Goal: Transaction & Acquisition: Purchase product/service

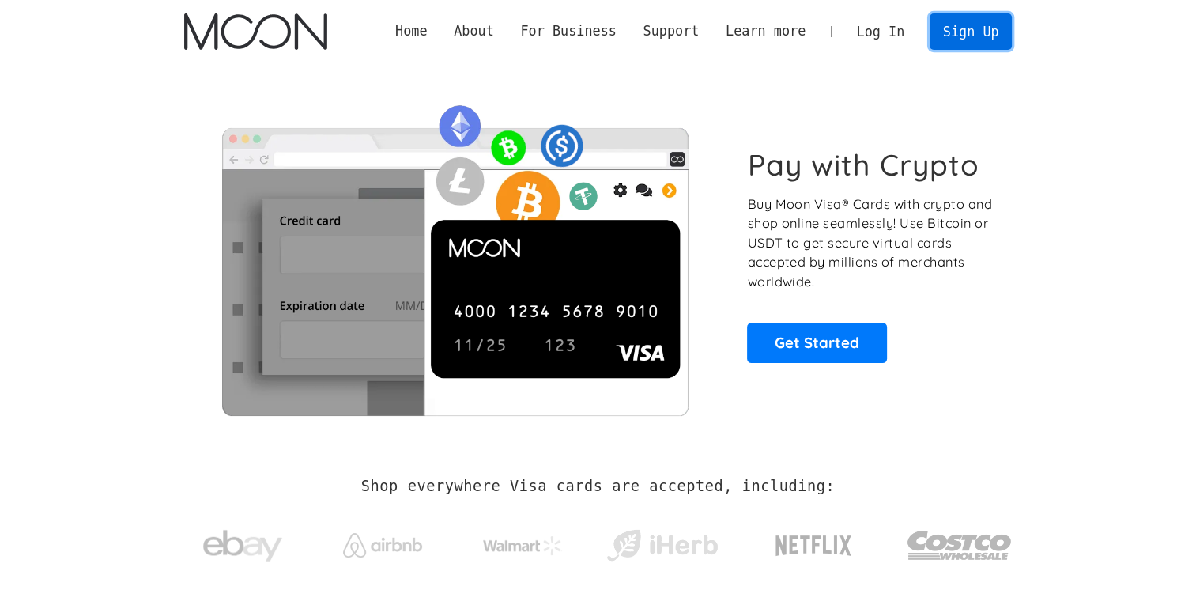
click at [952, 34] on link "Sign Up" at bounding box center [970, 31] width 82 height 36
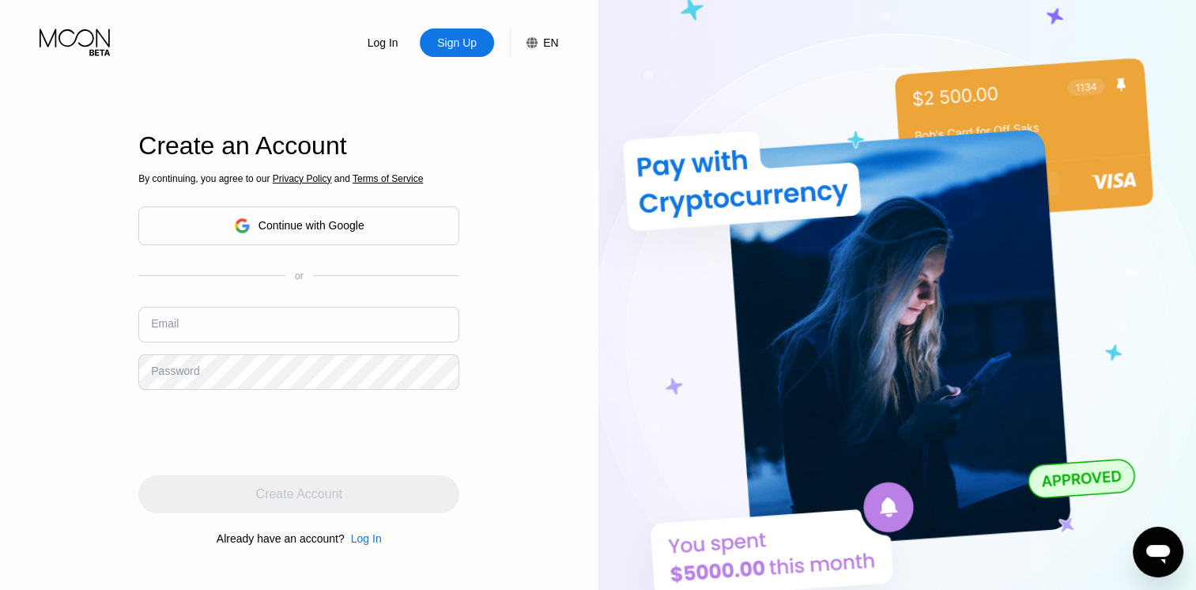
click at [171, 329] on div "Email" at bounding box center [165, 323] width 28 height 13
click at [164, 324] on div "Email" at bounding box center [165, 323] width 28 height 13
click at [173, 326] on div "Email" at bounding box center [165, 323] width 28 height 13
click at [269, 327] on input "text" at bounding box center [298, 325] width 321 height 36
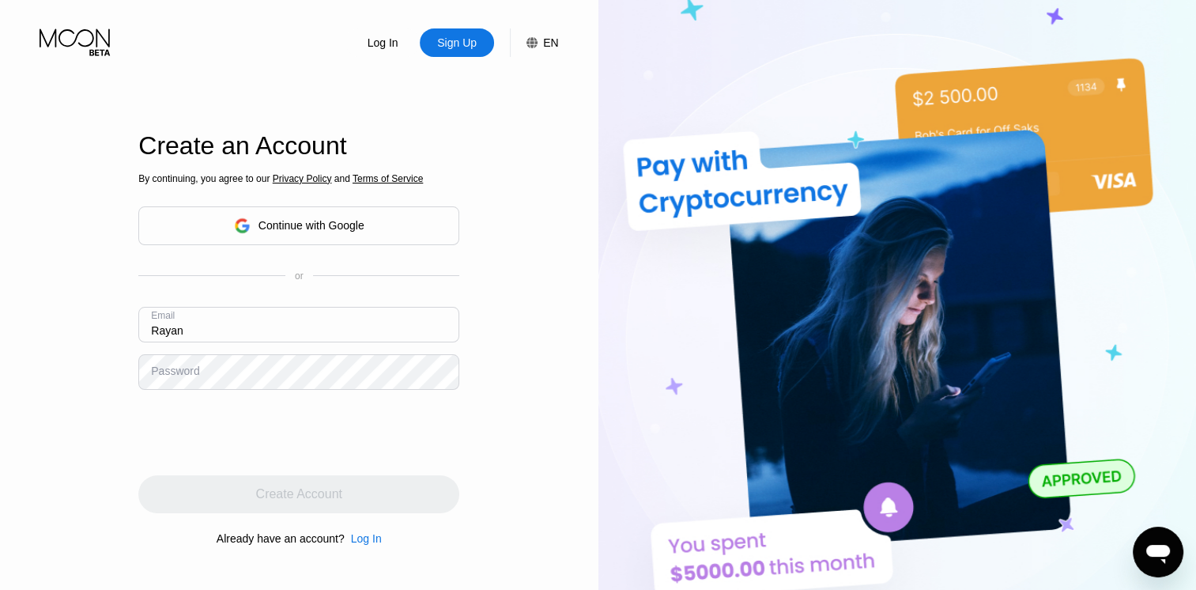
type input "Rayanstevens595@gmail.com"
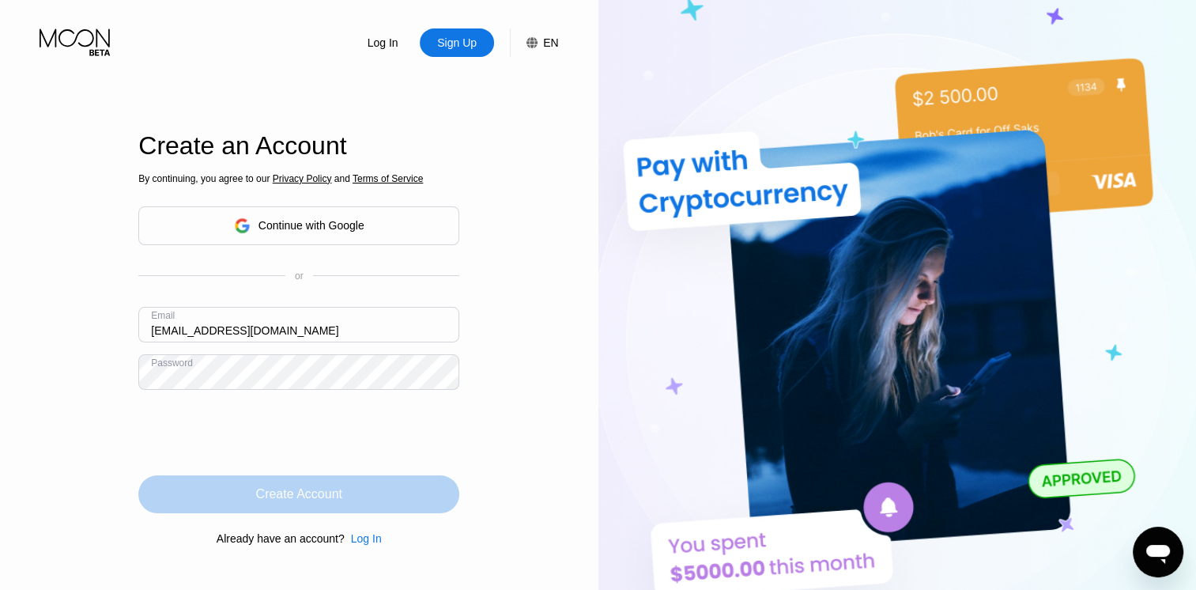
click at [250, 483] on div "Create Account" at bounding box center [298, 494] width 321 height 38
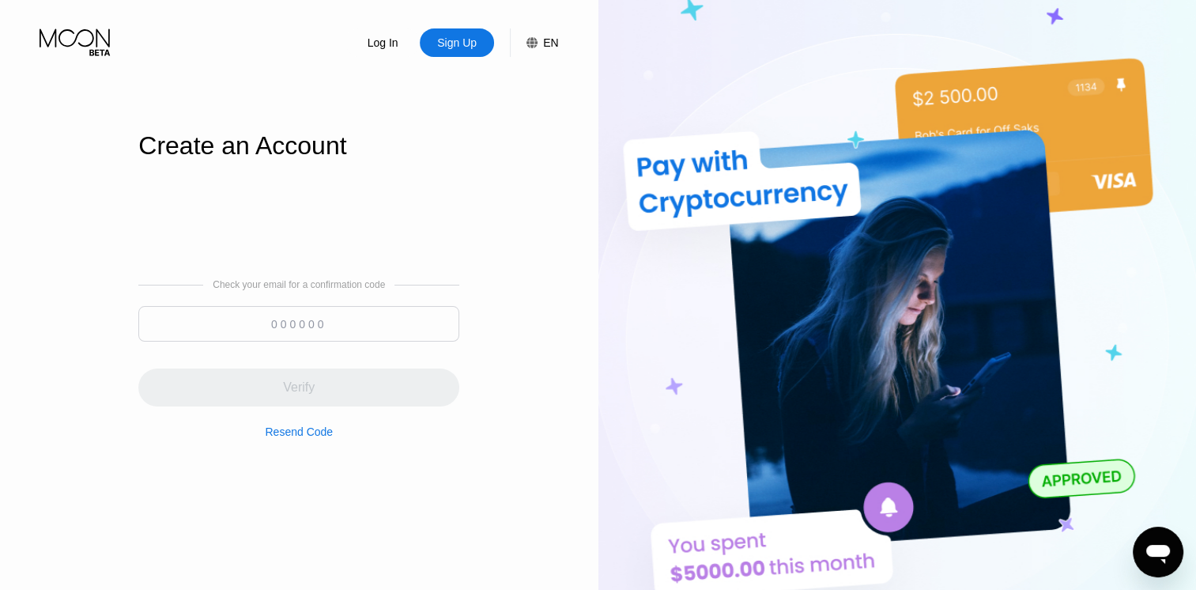
click at [349, 327] on input at bounding box center [298, 324] width 321 height 36
click at [307, 341] on input at bounding box center [298, 324] width 321 height 36
paste input "339074"
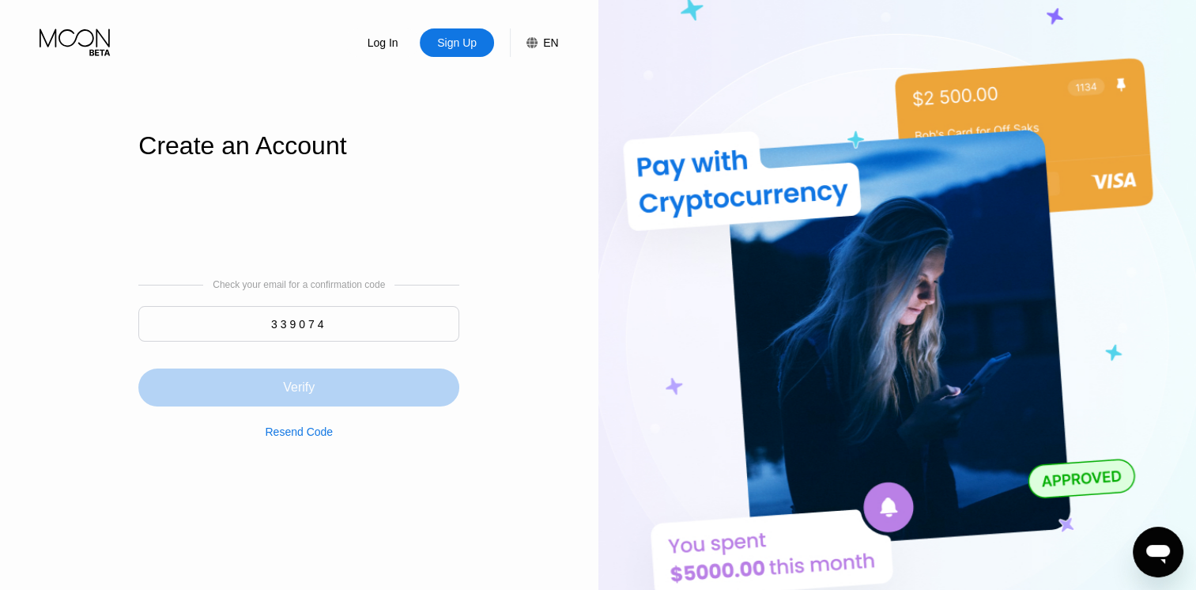
type input "339074"
click at [408, 379] on div "Verify" at bounding box center [298, 387] width 321 height 38
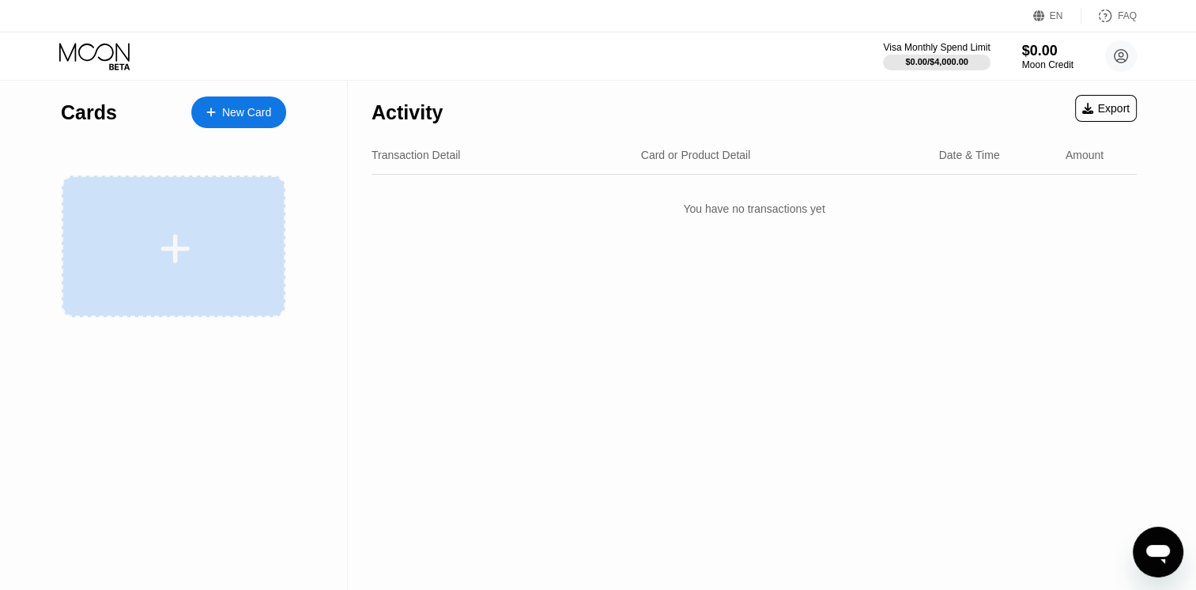
click at [156, 248] on div at bounding box center [175, 249] width 196 height 36
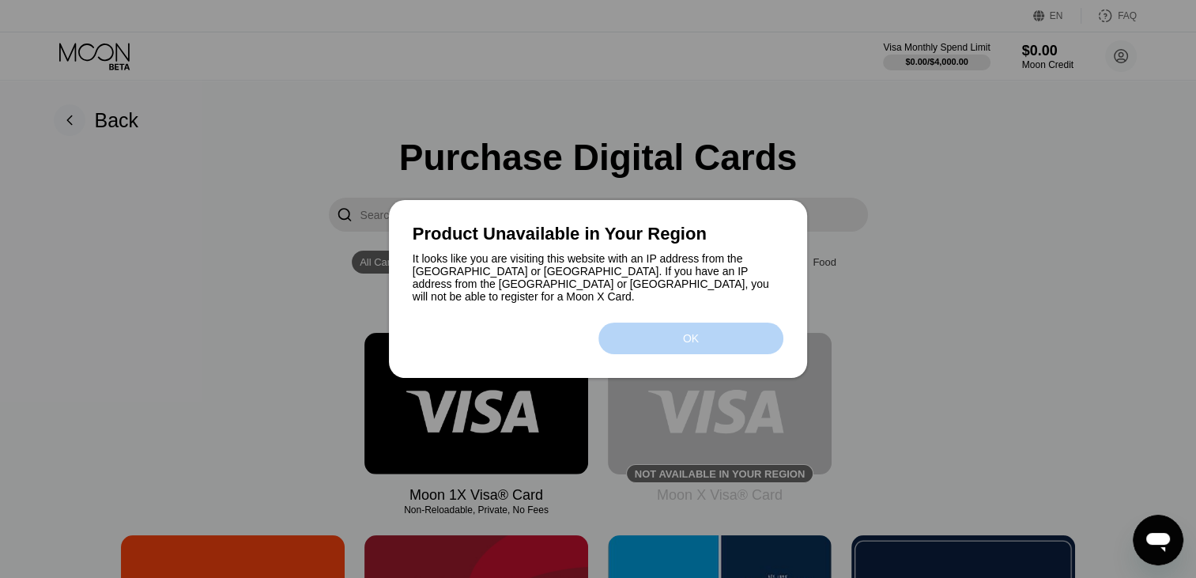
click at [641, 337] on div "OK" at bounding box center [691, 338] width 186 height 32
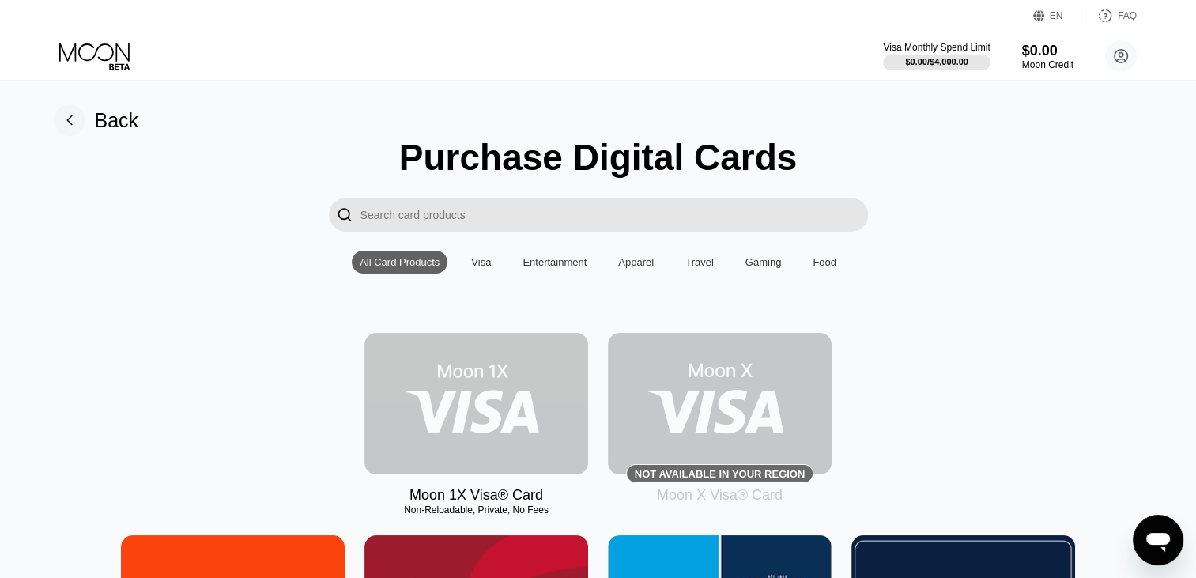
click at [512, 407] on img at bounding box center [476, 403] width 224 height 141
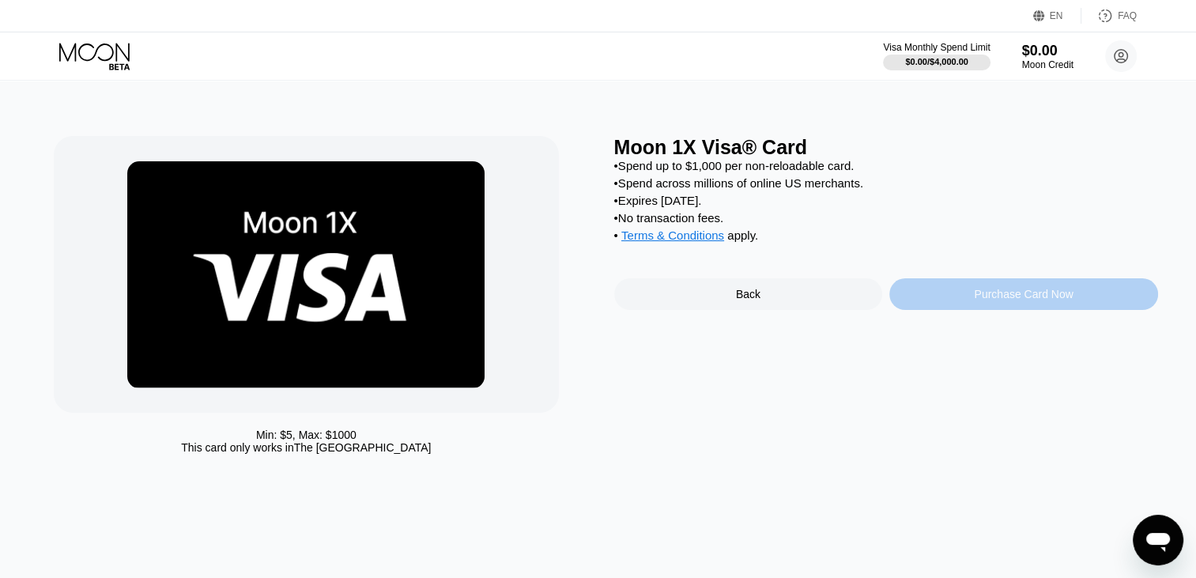
click at [928, 310] on div "Purchase Card Now" at bounding box center [1023, 294] width 269 height 32
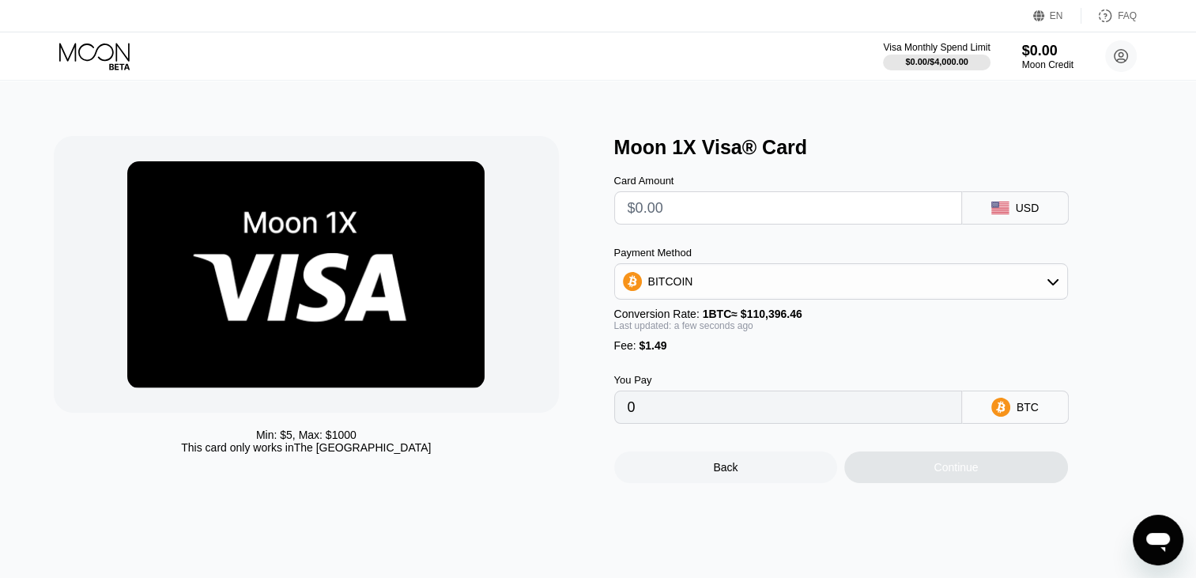
click at [813, 204] on input "text" at bounding box center [787, 208] width 321 height 32
type input "$8"
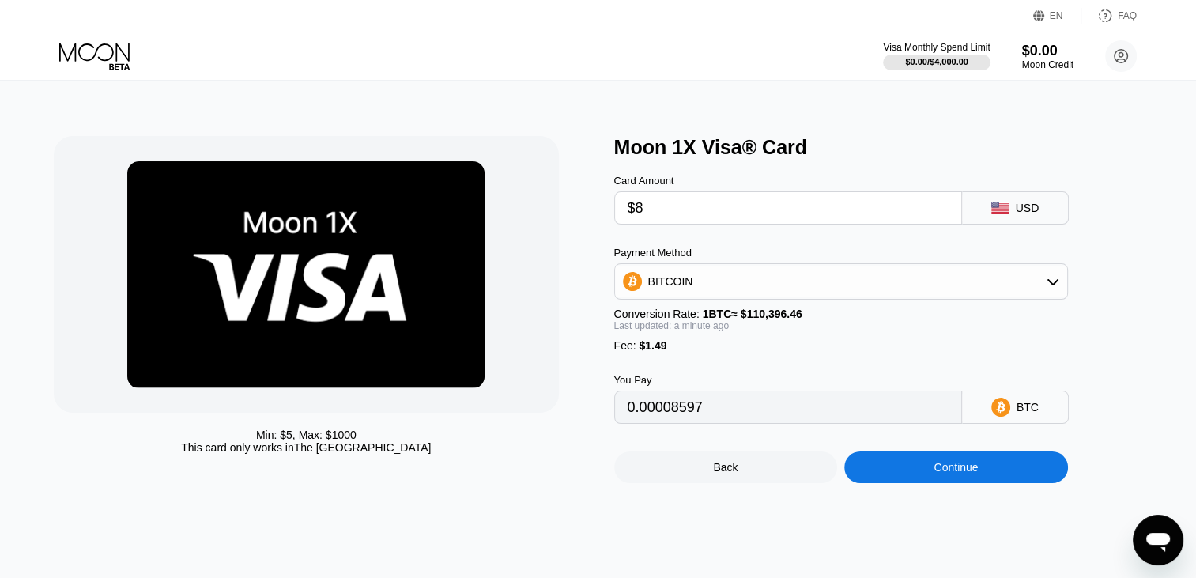
type input "0.00008597"
type input "$8"
click at [925, 292] on div "BITCOIN" at bounding box center [841, 282] width 452 height 32
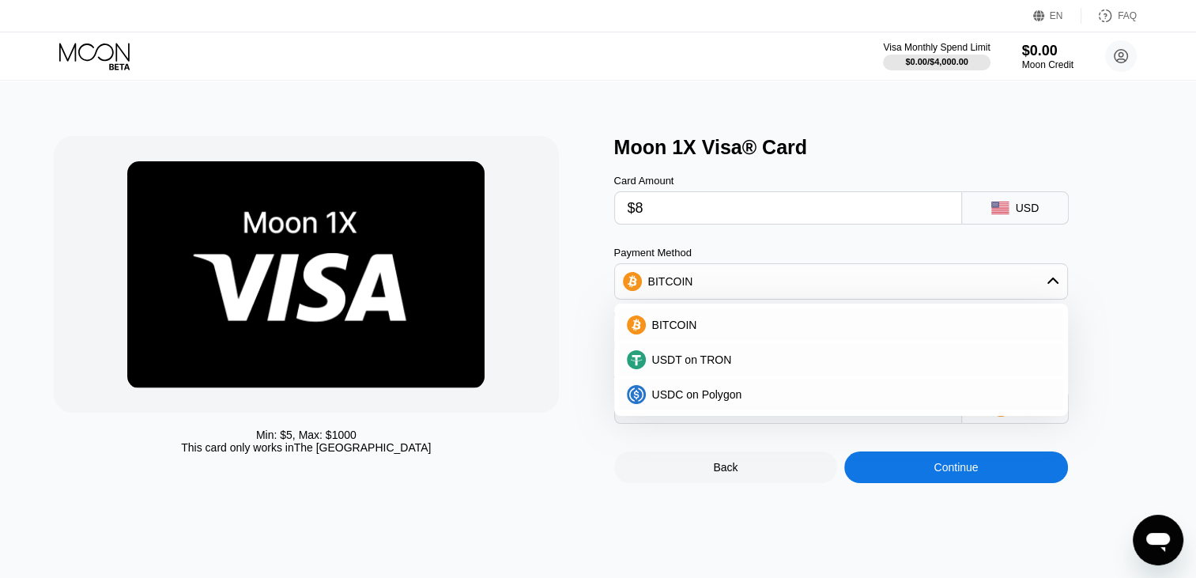
click at [1121, 342] on div "Moon 1X Visa® Card Card Amount $8 USD Payment Method BITCOIN BITCOIN USDT on TR…" at bounding box center [886, 309] width 544 height 347
click at [1110, 394] on div "You Pay 0.00008597 BTC" at bounding box center [867, 388] width 506 height 72
click at [977, 285] on div "BITCOIN" at bounding box center [841, 282] width 452 height 32
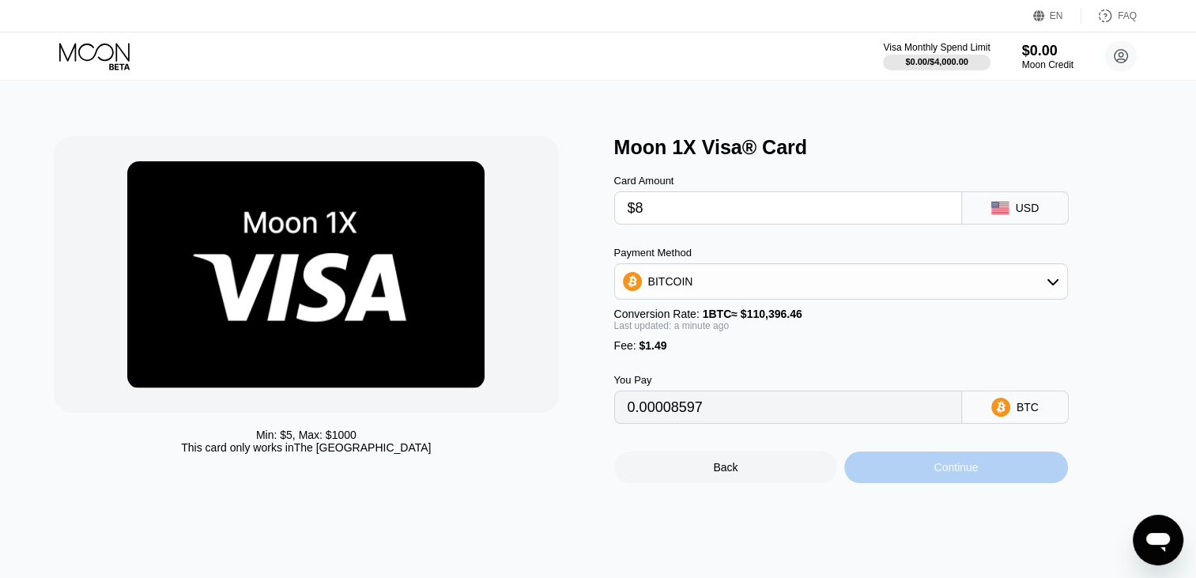
click at [966, 473] on div "Continue" at bounding box center [955, 467] width 44 height 13
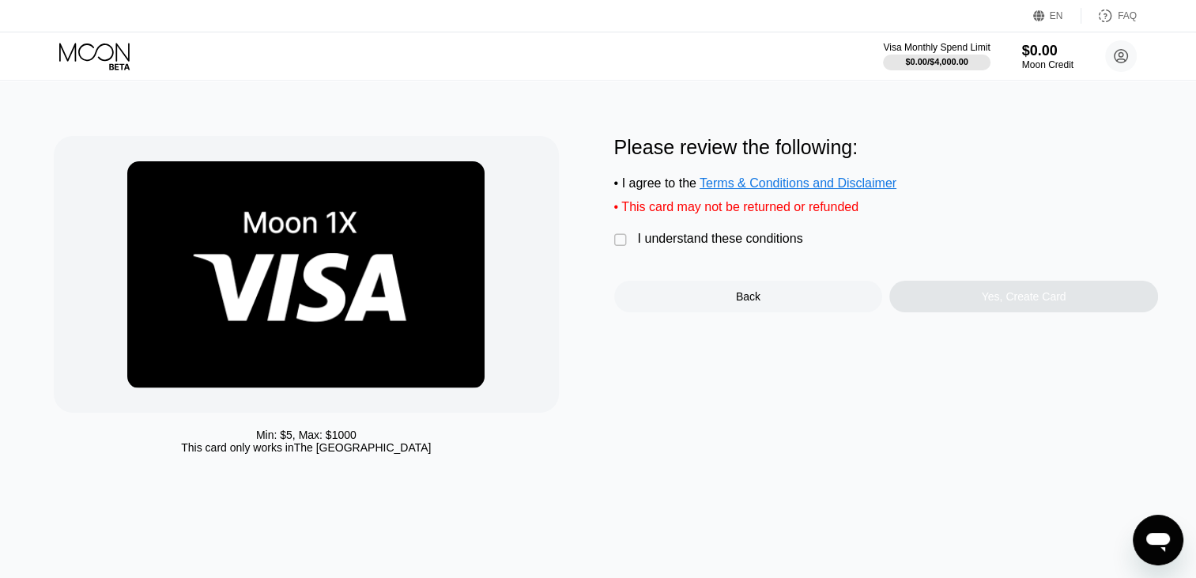
click at [612, 251] on div "Min: $ 5 , Max: $ 1000 This card only works in The United States Please review …" at bounding box center [598, 299] width 1088 height 326
click at [629, 248] on div " I understand these conditions" at bounding box center [712, 240] width 197 height 17
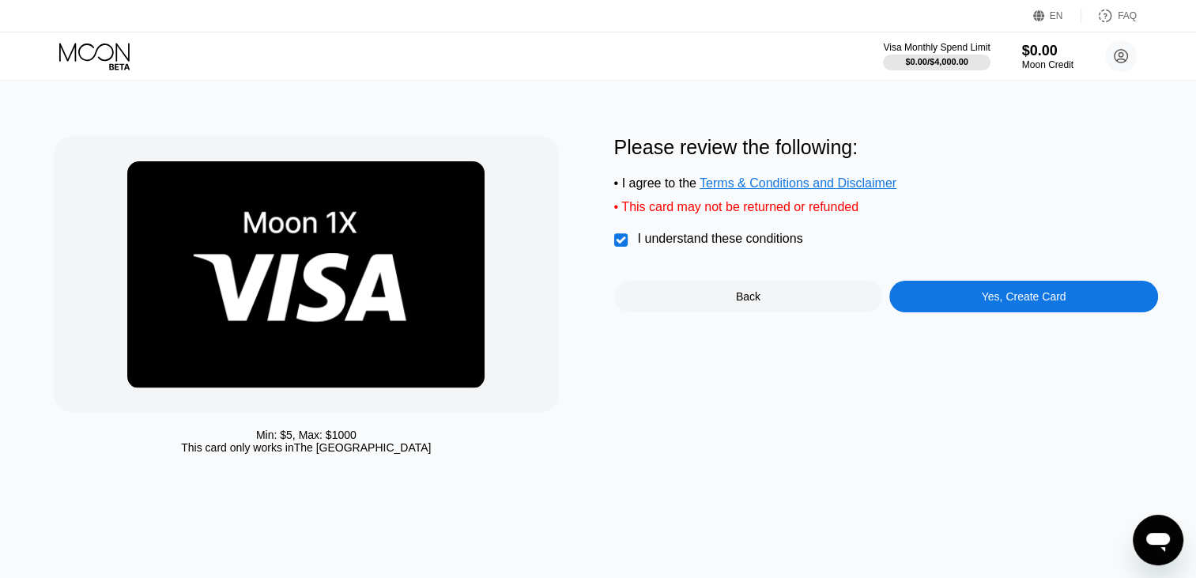
click at [622, 248] on div "" at bounding box center [622, 240] width 16 height 16
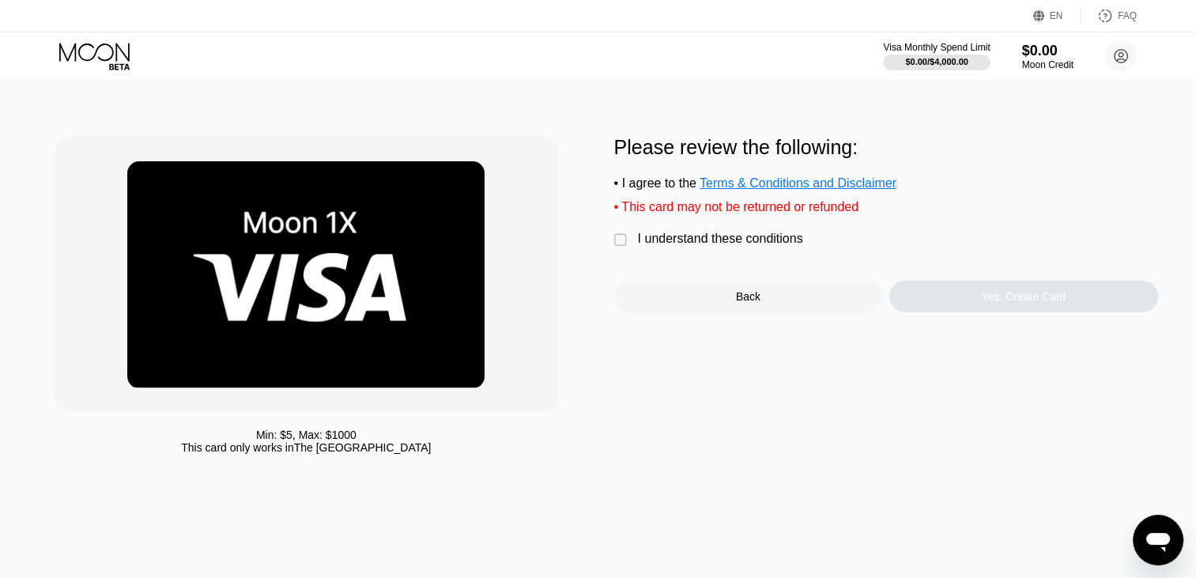
click at [622, 248] on div "" at bounding box center [622, 240] width 16 height 16
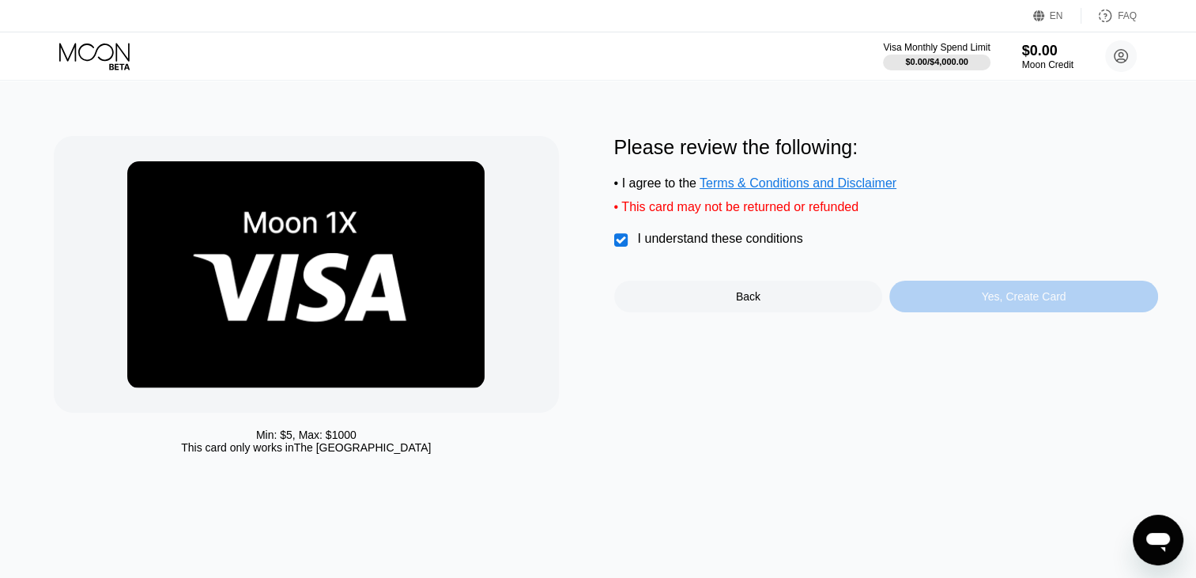
click at [942, 308] on div "Yes, Create Card" at bounding box center [1023, 297] width 269 height 32
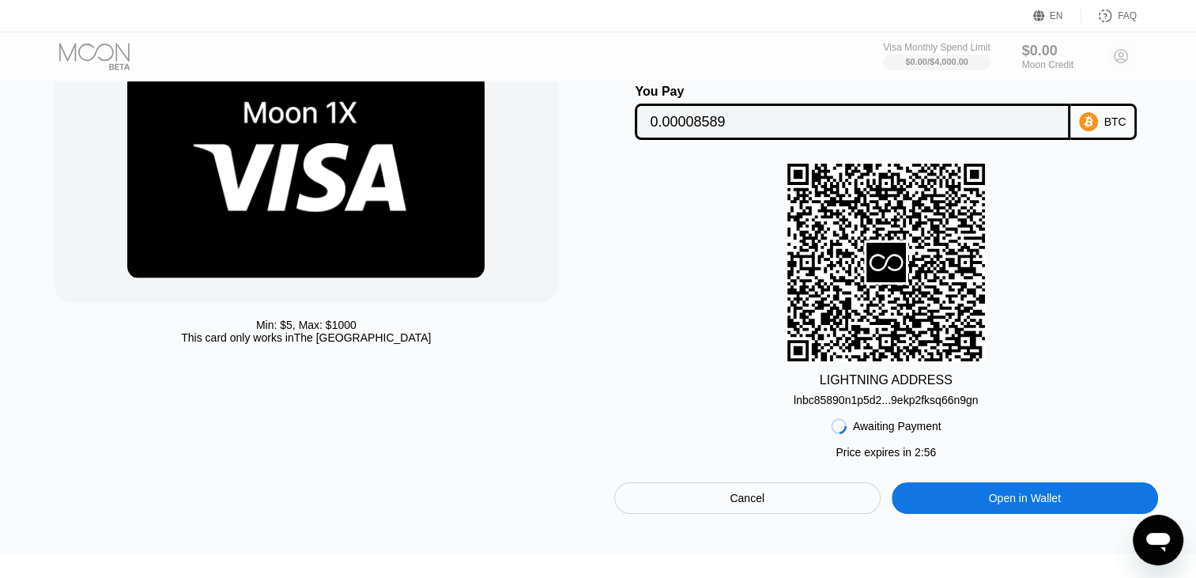
scroll to position [108, 0]
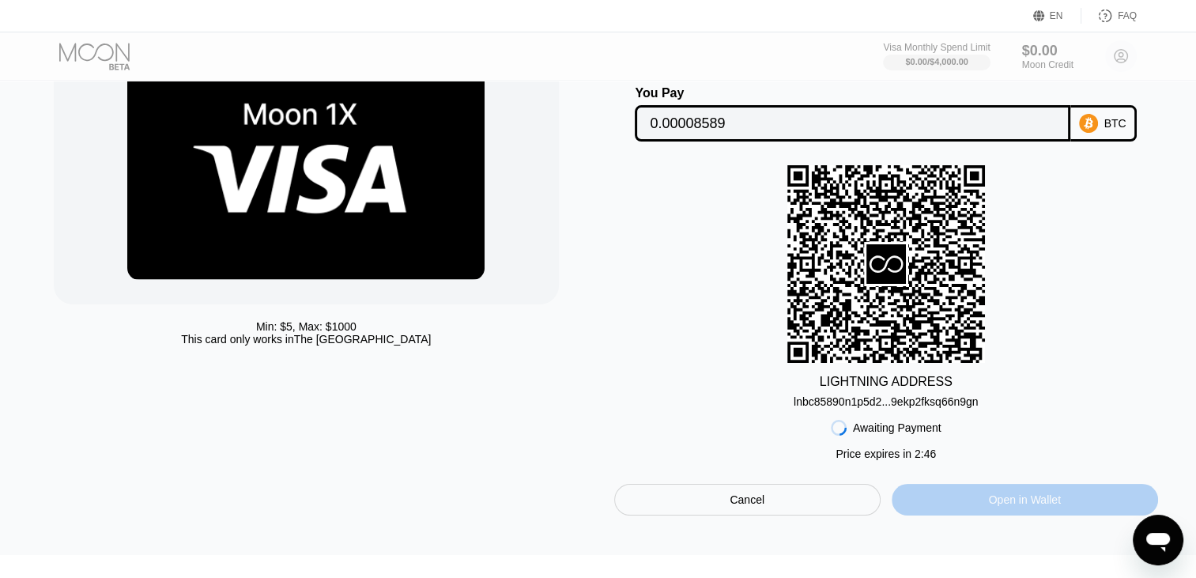
click at [925, 498] on div "Open in Wallet" at bounding box center [1024, 500] width 266 height 32
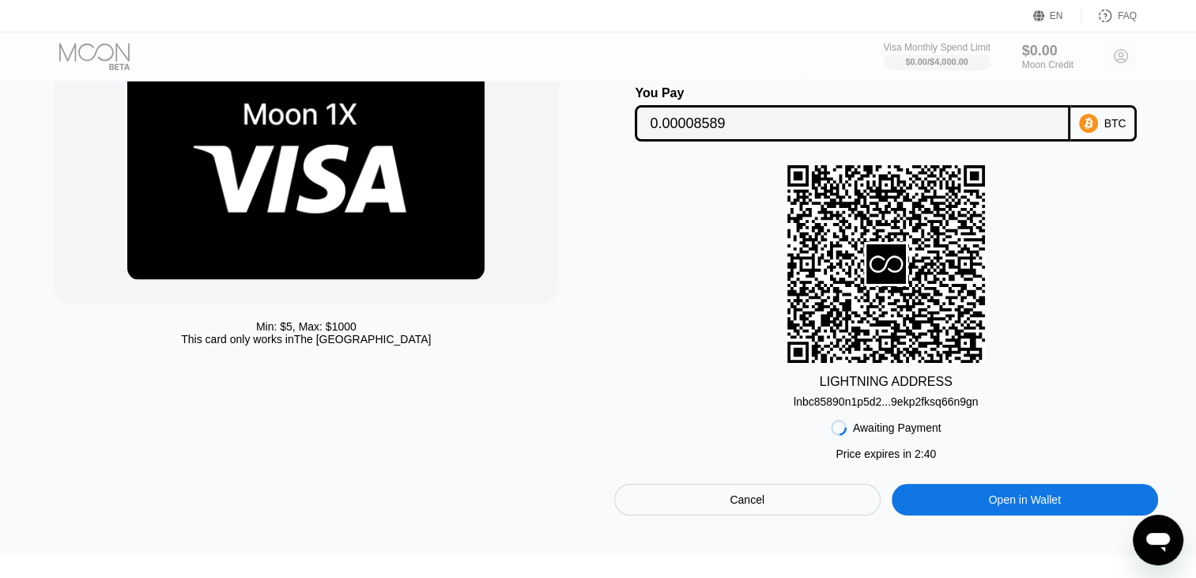
scroll to position [108, 0]
click at [923, 401] on div "lnbc85890n1p5d2...9ekp2fksq66n9gn" at bounding box center [885, 401] width 185 height 13
click at [1007, 289] on div "LIGHTNING ADDRESS lnbc85890n1p5d2...9ekp2fksq66n9gn" at bounding box center [886, 286] width 544 height 243
click at [1021, 428] on div "Awaiting Payment Price expires in 1 : 34 Cancel Open in Wallet" at bounding box center [886, 461] width 544 height 107
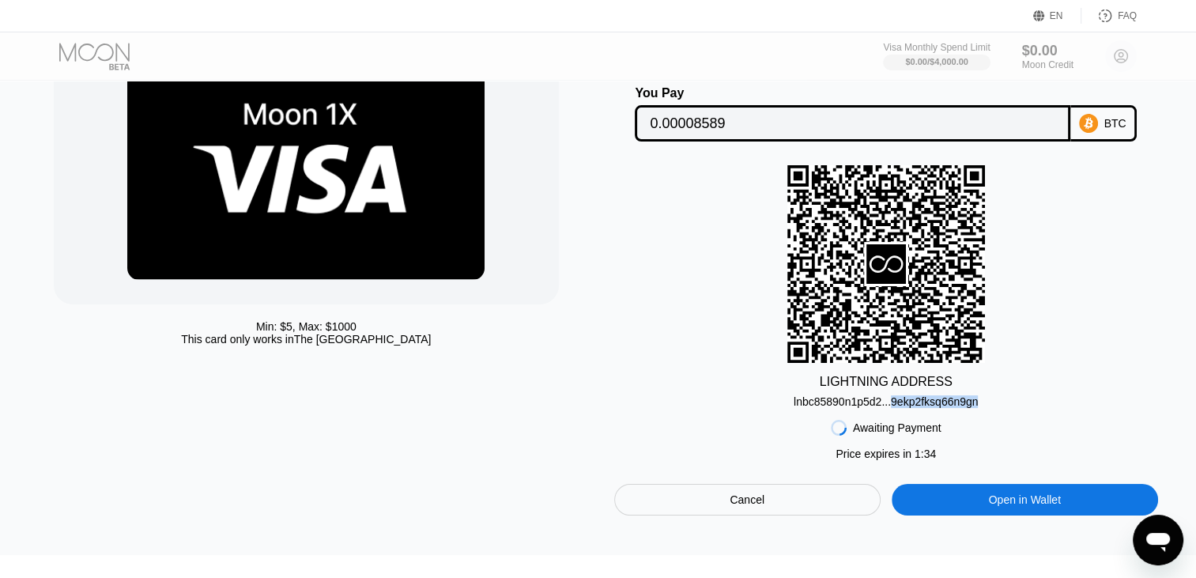
click at [1042, 384] on div "LIGHTNING ADDRESS lnbc85890n1p5d2...9ekp2fksq66n9gn" at bounding box center [886, 286] width 544 height 243
click at [1075, 291] on div "LIGHTNING ADDRESS lnbc85890n1p5d2...9ekp2fksq66n9gn" at bounding box center [886, 286] width 544 height 243
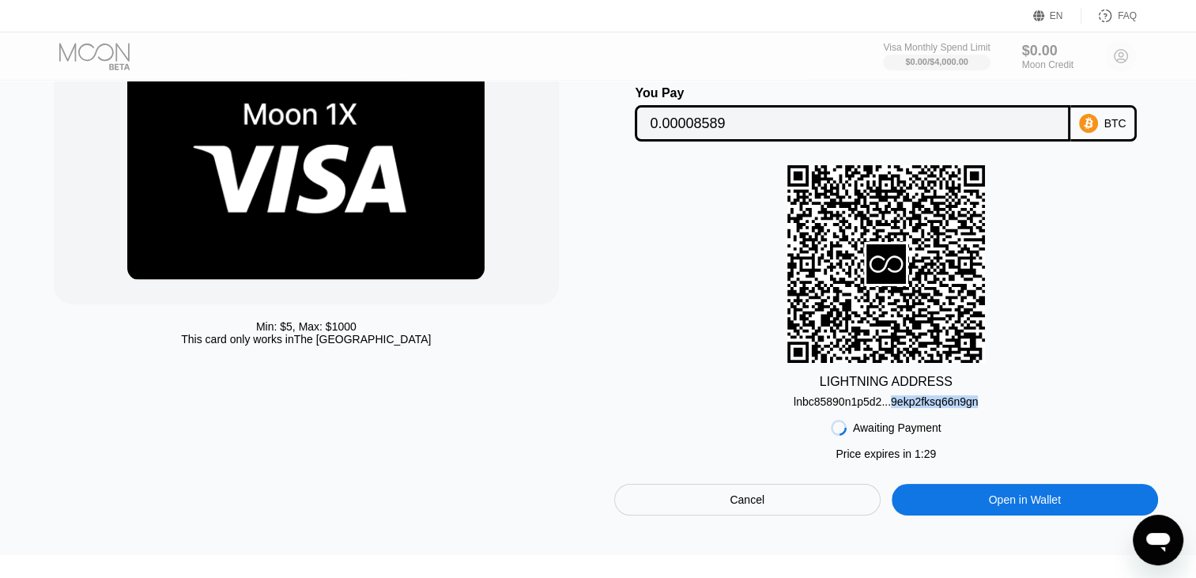
click at [1024, 384] on div "LIGHTNING ADDRESS lnbc85890n1p5d2...9ekp2fksq66n9gn" at bounding box center [886, 286] width 544 height 243
drag, startPoint x: 1024, startPoint y: 384, endPoint x: 575, endPoint y: 353, distance: 450.7
click at [575, 353] on div "Min: $ 5 , Max: $ 1000 This card only works in The United States Lightning On-C…" at bounding box center [598, 272] width 1088 height 488
click at [575, 353] on div "Min: $ 5 , Max: $ 1000 This card only works in The United States" at bounding box center [326, 272] width 544 height 488
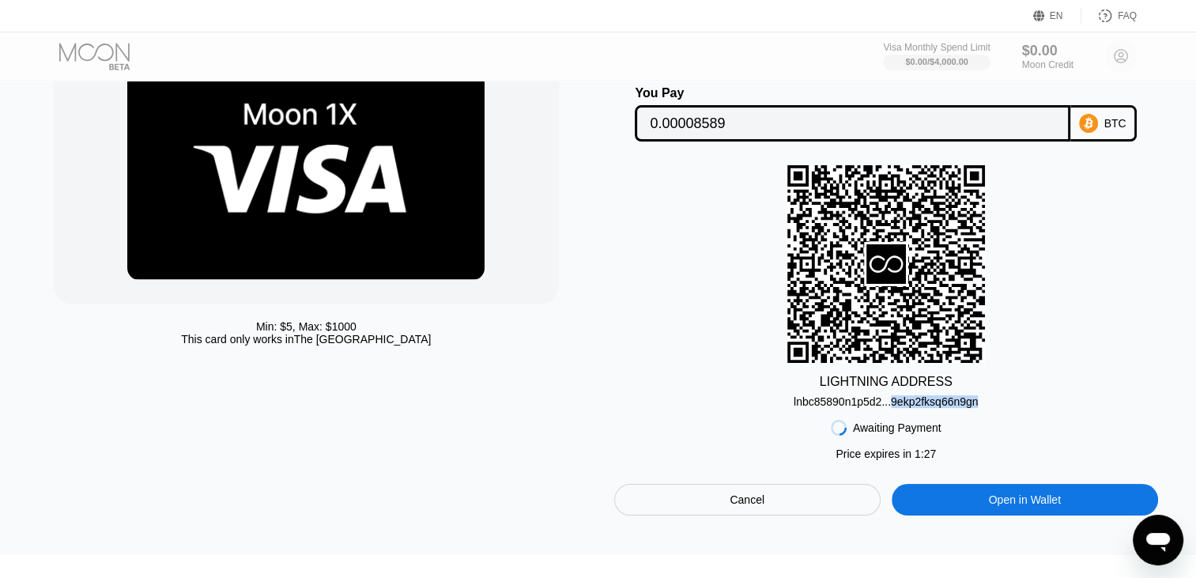
click at [575, 353] on div "Min: $ 5 , Max: $ 1000 This card only works in The United States" at bounding box center [326, 272] width 544 height 488
click at [665, 405] on div "LIGHTNING ADDRESS lnbc85890n1p5d2...9ekp2fksq66n9gn" at bounding box center [886, 286] width 544 height 243
drag, startPoint x: 665, startPoint y: 405, endPoint x: 821, endPoint y: 405, distance: 156.5
click at [821, 405] on div "LIGHTNING ADDRESS lnbc85890n1p5d2...9ekp2fksq66n9gn" at bounding box center [886, 286] width 544 height 243
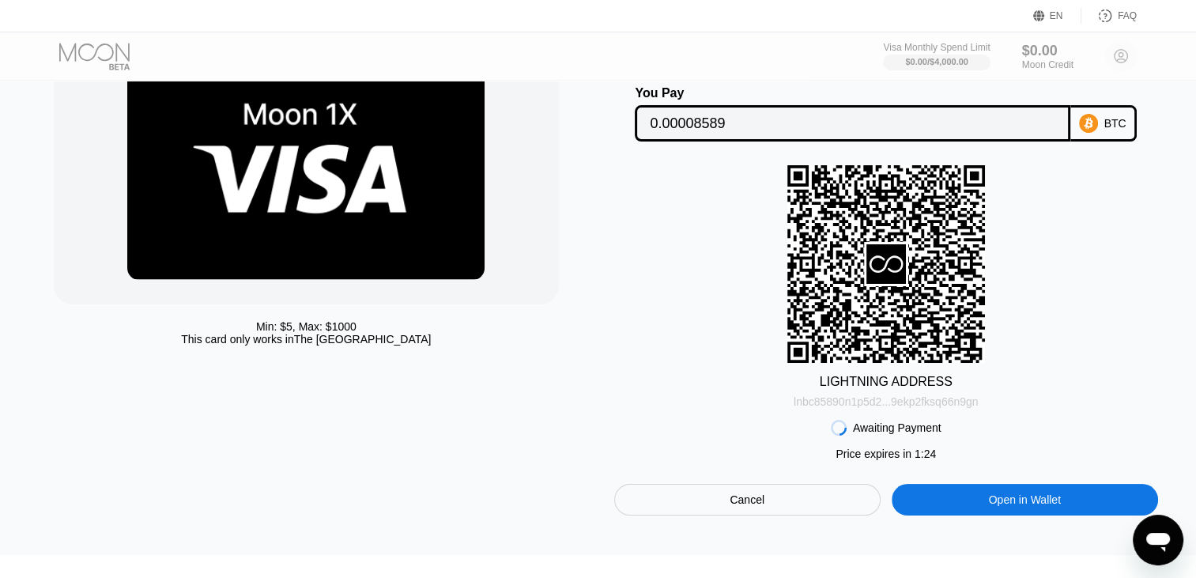
click at [821, 405] on div "lnbc85890n1p5d2...9ekp2fksq66n9gn" at bounding box center [885, 401] width 185 height 13
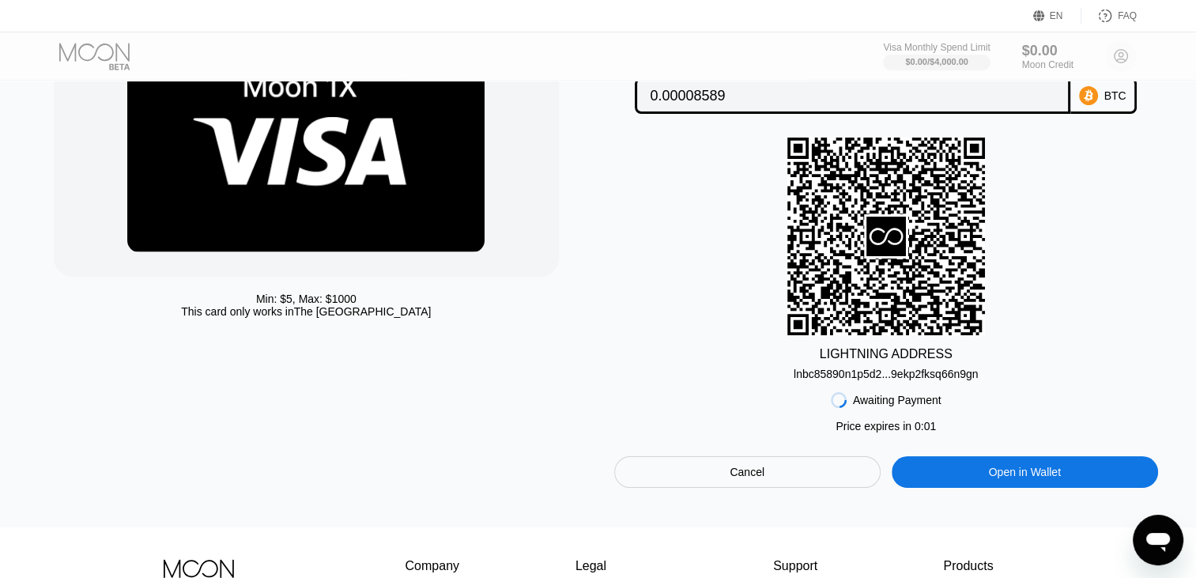
scroll to position [140, 0]
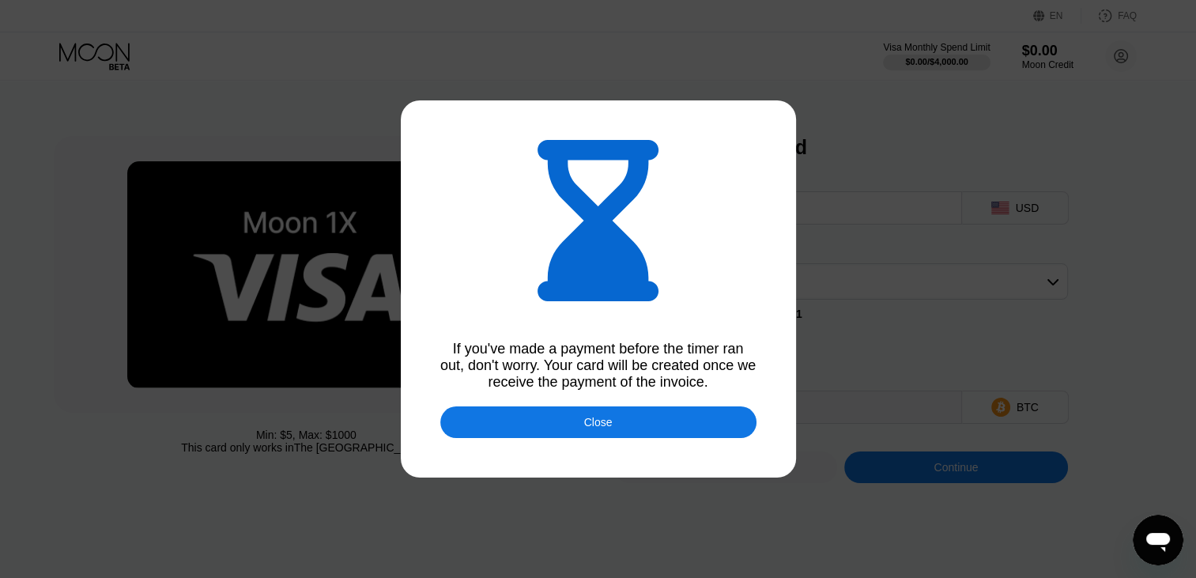
click at [630, 424] on div "Close" at bounding box center [598, 422] width 316 height 32
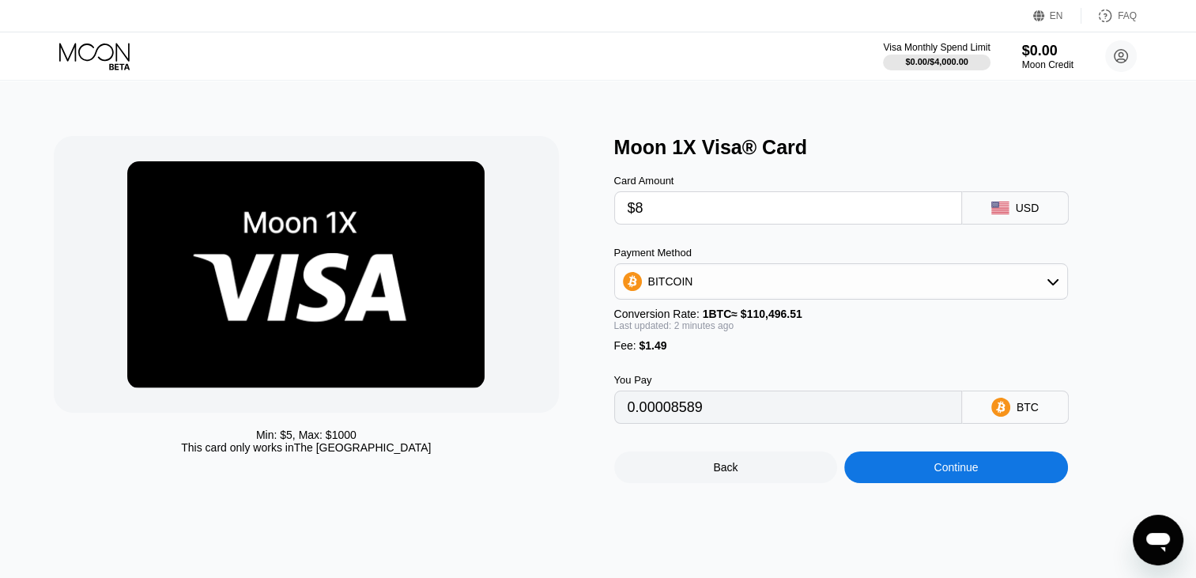
click at [756, 211] on input "$8" at bounding box center [787, 208] width 321 height 32
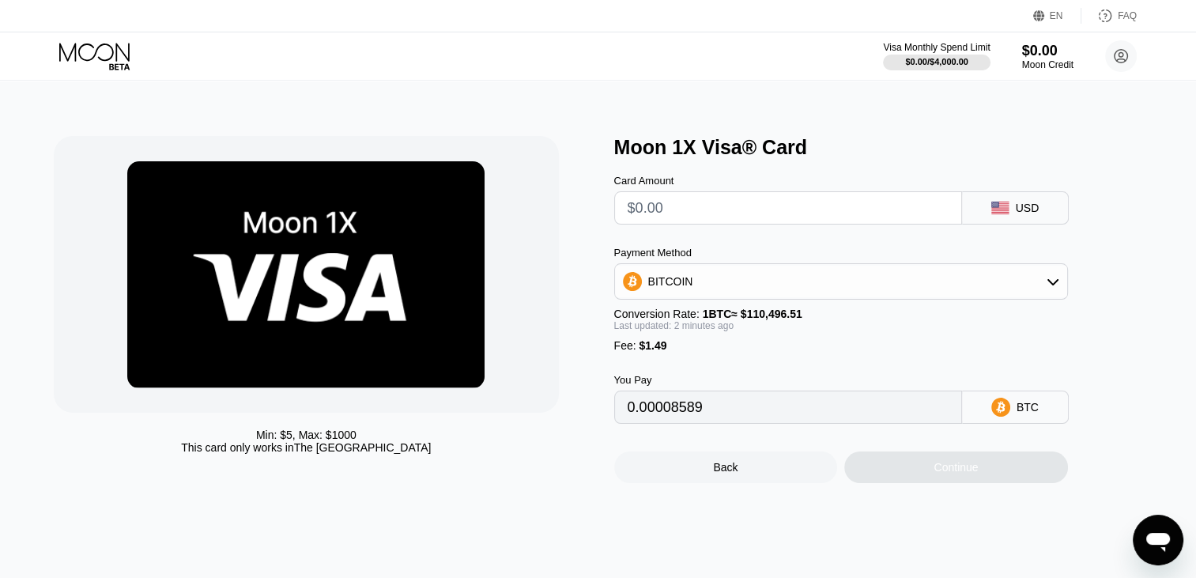
type input "0"
type input "$5"
type input "0.00005874"
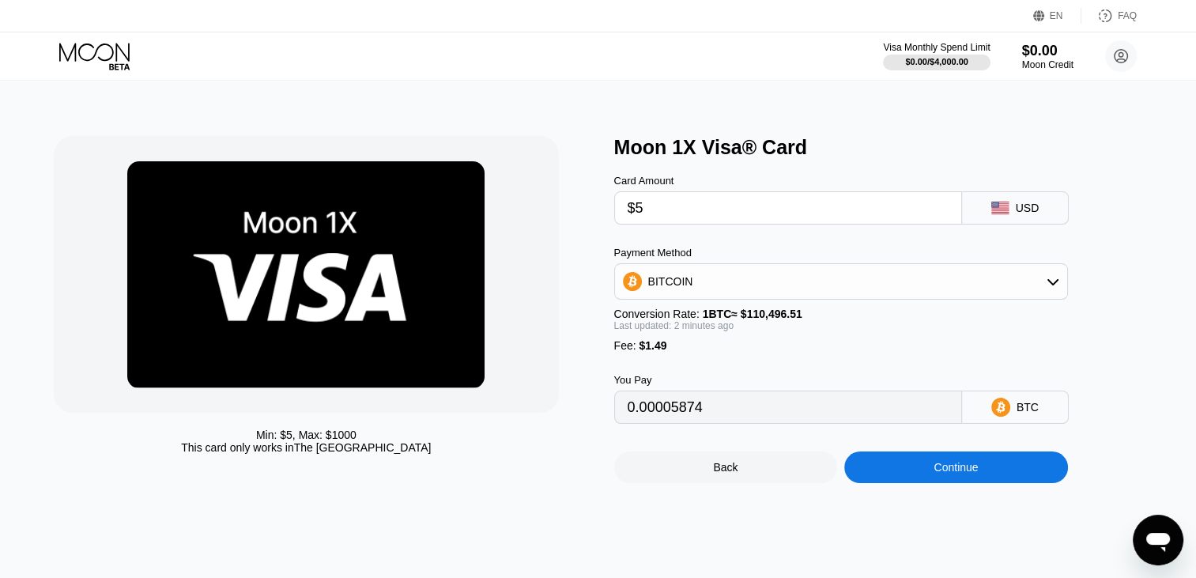
type input "$5"
click at [946, 483] on div "Continue" at bounding box center [956, 467] width 224 height 32
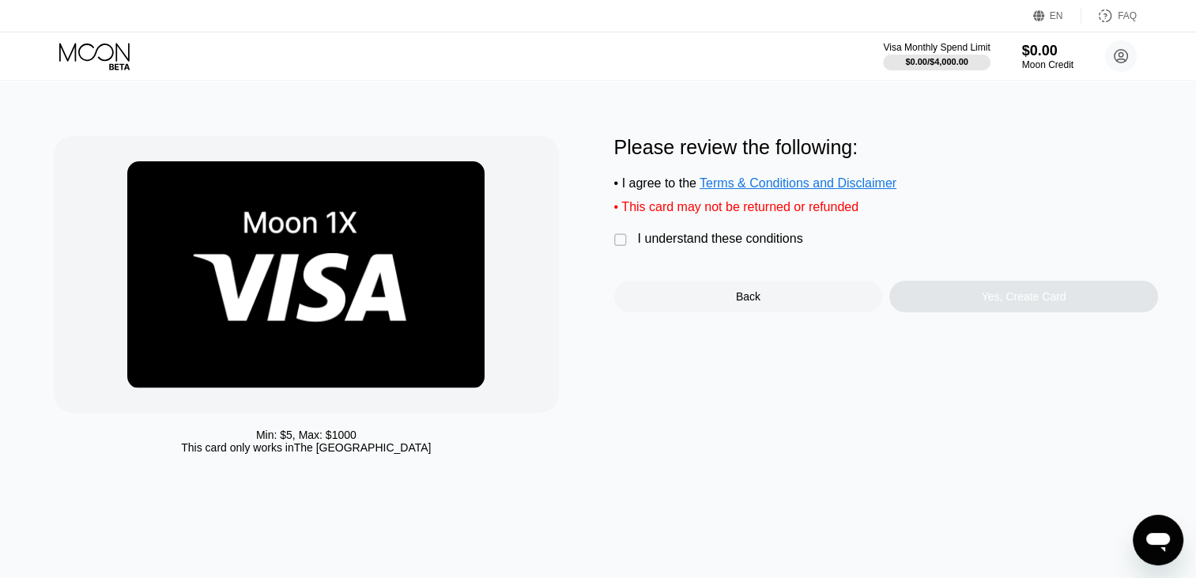
click at [786, 246] on div "I understand these conditions" at bounding box center [720, 239] width 165 height 14
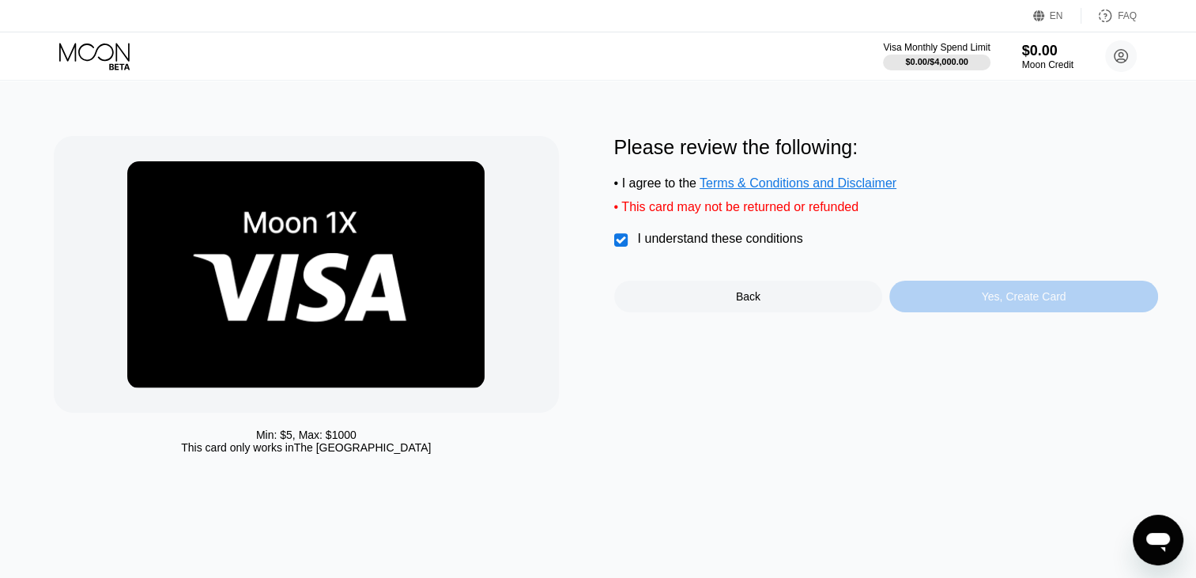
click at [950, 312] on div "Yes, Create Card" at bounding box center [1023, 297] width 269 height 32
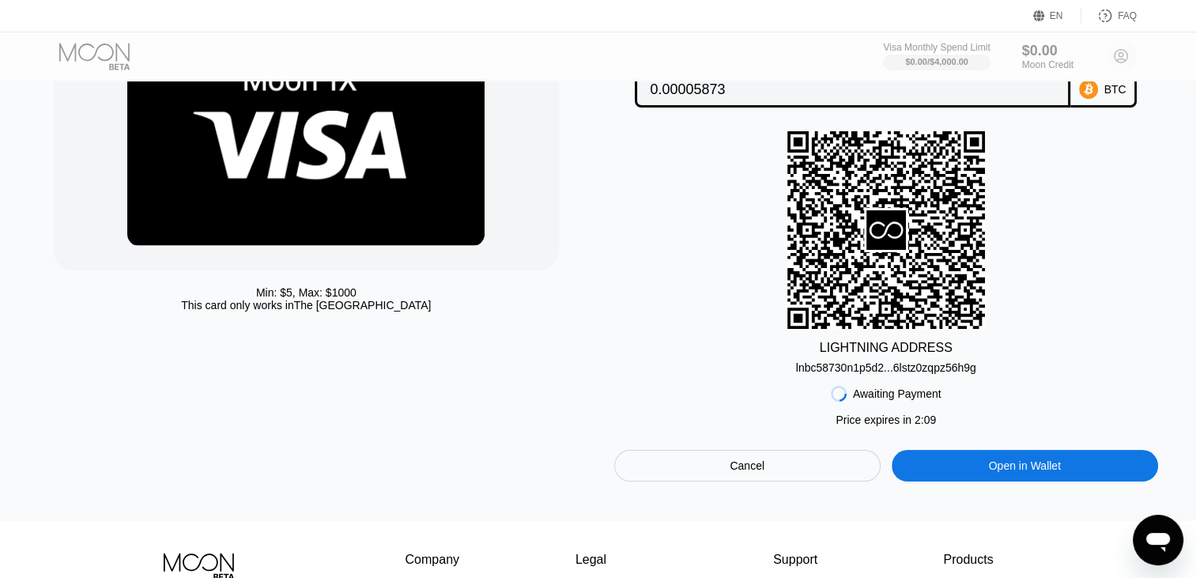
scroll to position [153, 0]
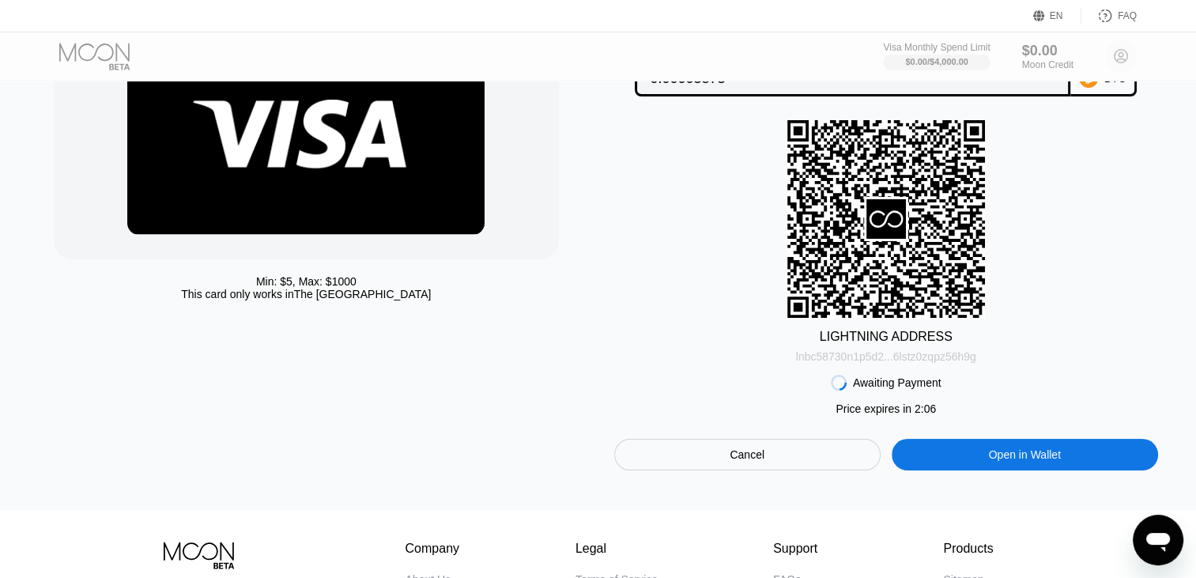
click at [947, 362] on div "lnbc58730n1p5d2...6lstz0zqpz56h9g" at bounding box center [886, 356] width 180 height 13
click at [828, 359] on div "lnbc58730n1p5d2...6lstz0zqpz56h9g" at bounding box center [886, 356] width 180 height 13
click at [1122, 322] on div "LIGHTNING ADDRESS lnbc58730n1p5d2...6lstz0zqpz56h9g" at bounding box center [886, 241] width 544 height 243
click at [997, 462] on div "Open in Wallet" at bounding box center [1025, 454] width 72 height 14
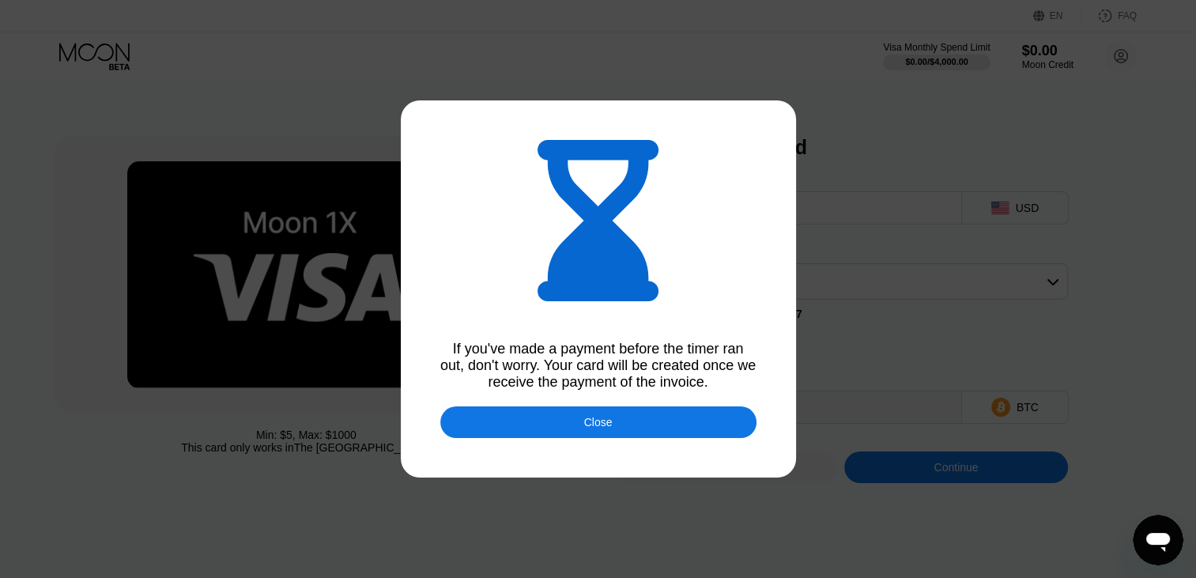
click at [528, 438] on div "Close" at bounding box center [598, 422] width 316 height 32
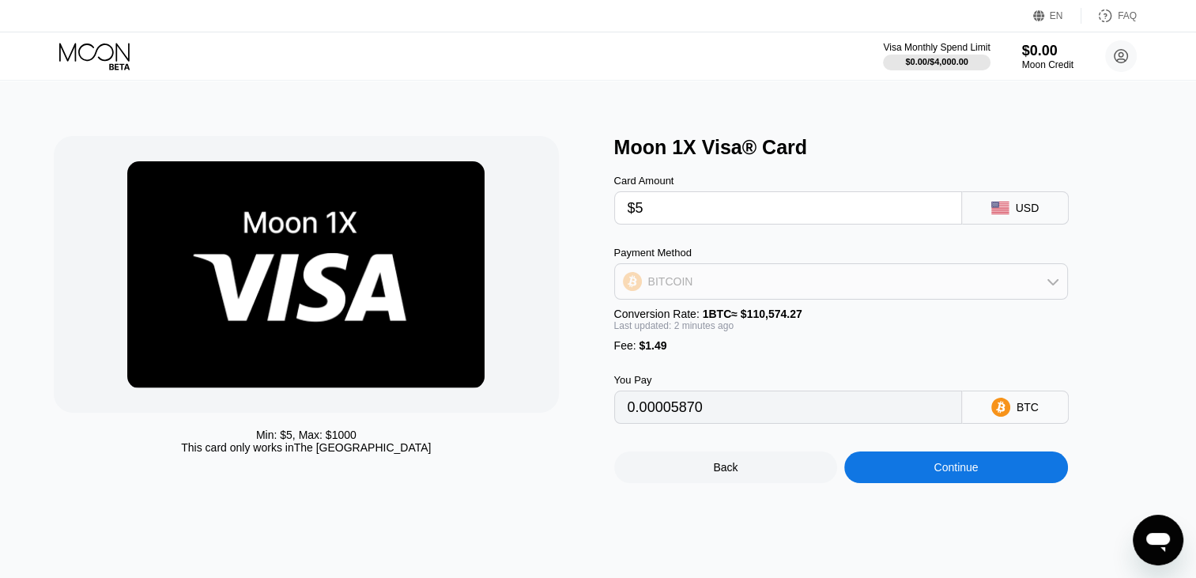
click at [869, 290] on div "BITCOIN" at bounding box center [841, 282] width 452 height 32
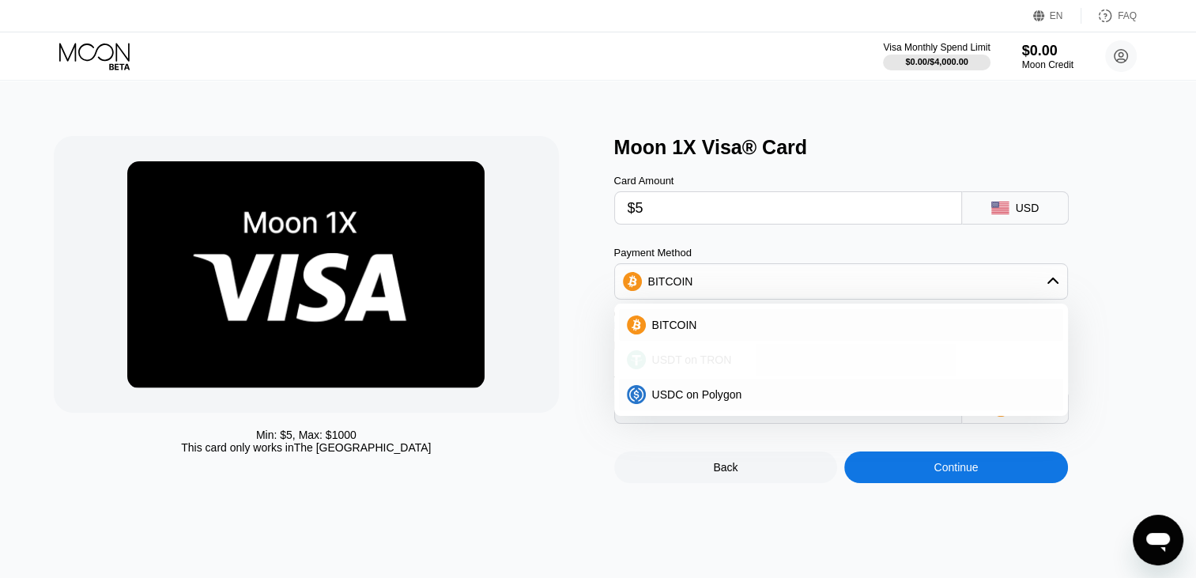
click at [874, 352] on div "USDT on TRON" at bounding box center [841, 360] width 444 height 32
type input "6.56"
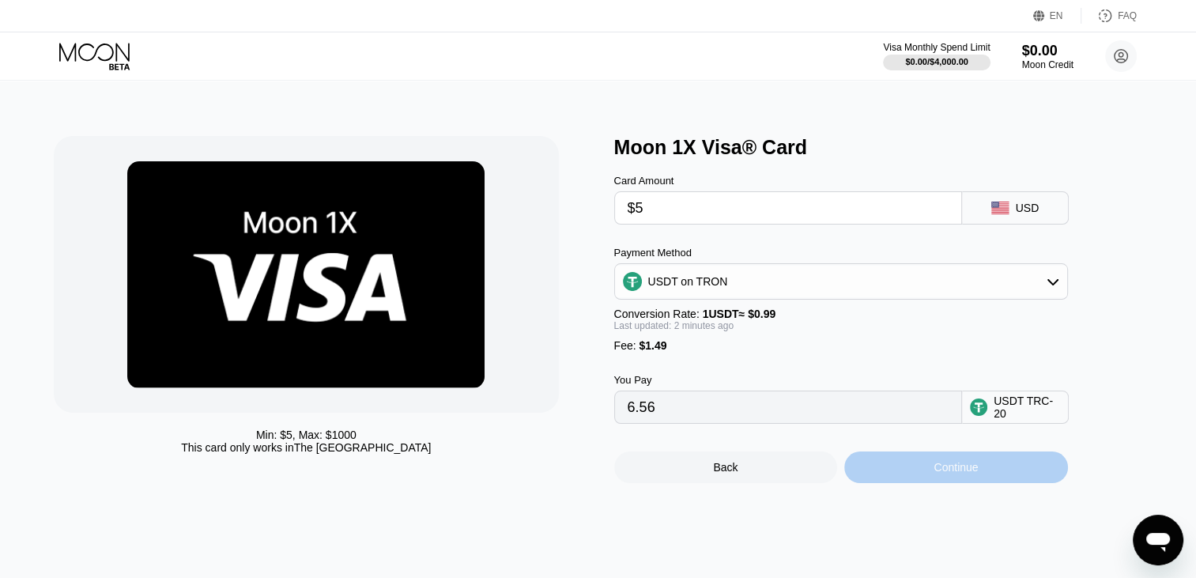
click at [866, 481] on div "Continue" at bounding box center [956, 467] width 224 height 32
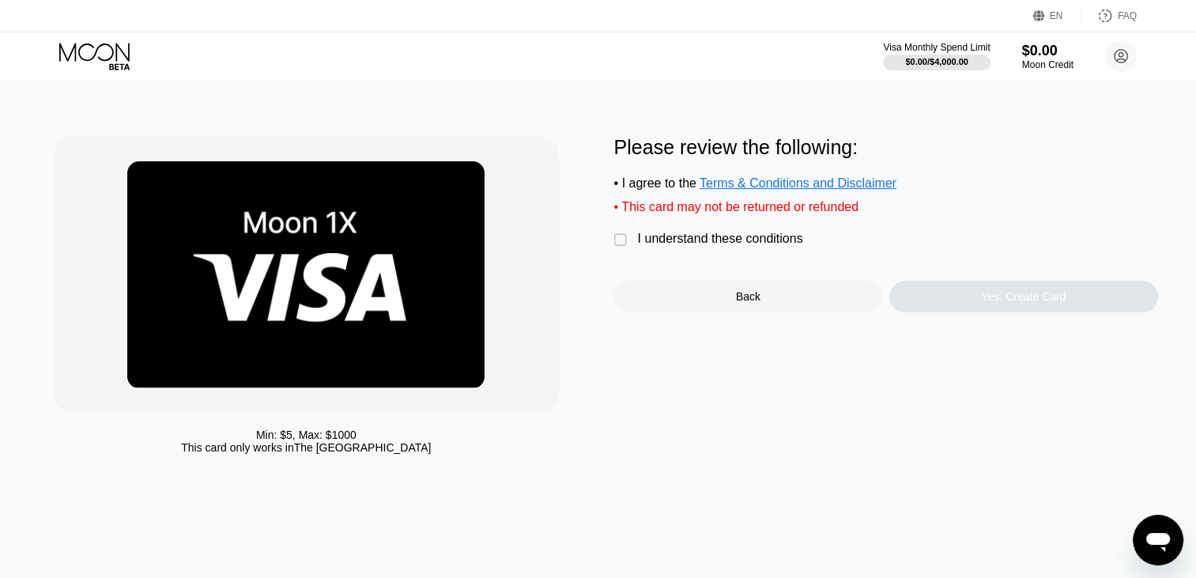
click at [620, 243] on div "" at bounding box center [622, 240] width 16 height 16
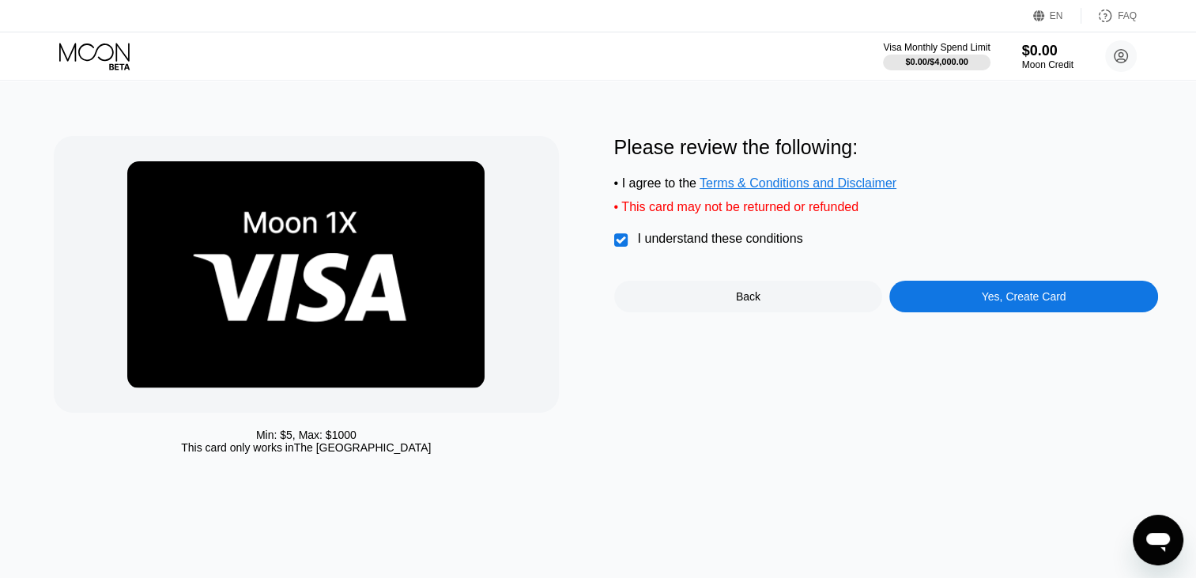
click at [934, 299] on div "Yes, Create Card" at bounding box center [1023, 297] width 269 height 32
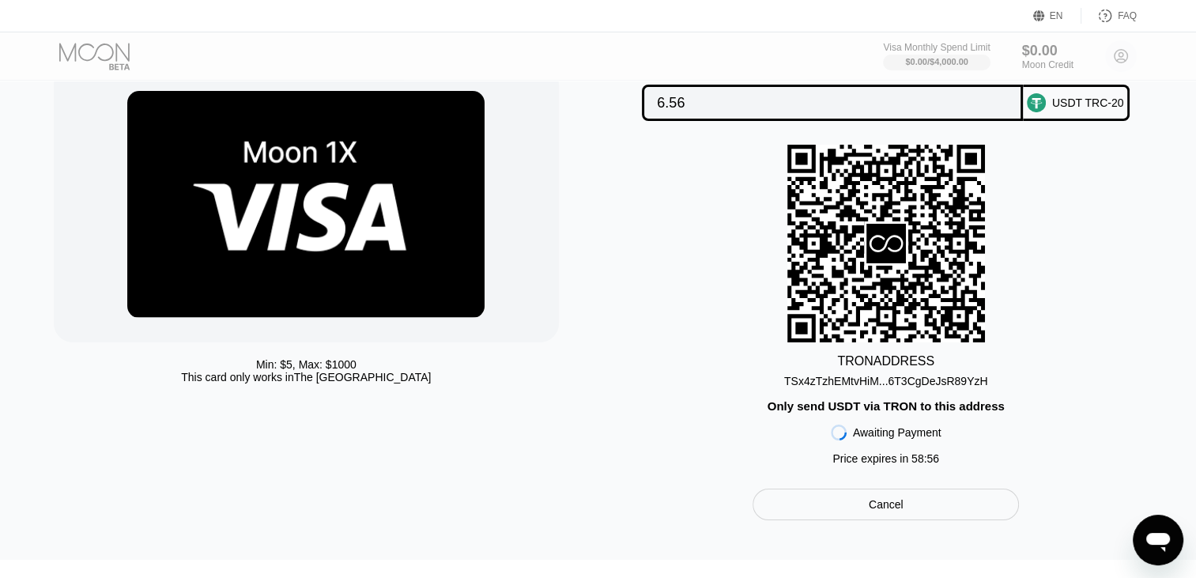
scroll to position [146, 0]
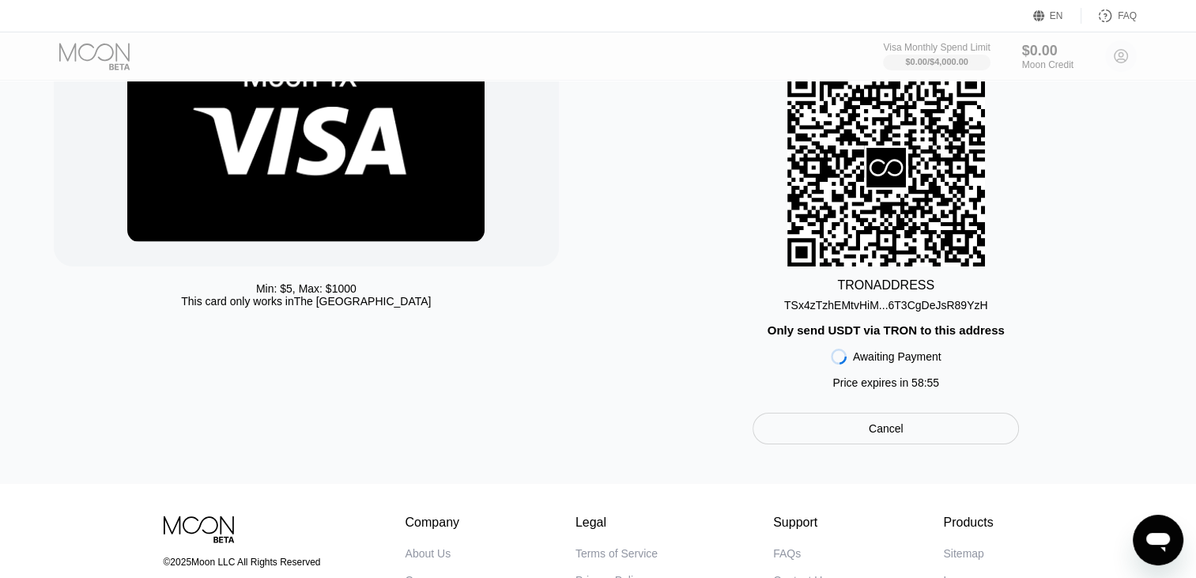
click at [792, 332] on div "Only send USDT via TRON to this address" at bounding box center [885, 329] width 237 height 13
click at [801, 351] on div "TRON ADDRESS TSx4zTzhEMtvHiM...6T3CgDeJsR89YzH Only send USDT via TRON to this …" at bounding box center [886, 233] width 544 height 328
click at [739, 397] on div "TRON ADDRESS TSx4zTzhEMtvHiM...6T3CgDeJsR89YzH Only send USDT via TRON to this …" at bounding box center [886, 233] width 544 height 328
click at [794, 354] on div "TRON ADDRESS TSx4zTzhEMtvHiM...6T3CgDeJsR89YzH Only send USDT via TRON to this …" at bounding box center [886, 233] width 544 height 328
click at [828, 311] on div "TSx4zTzhEMtvHiM...6T3CgDeJsR89YzH" at bounding box center [886, 305] width 204 height 13
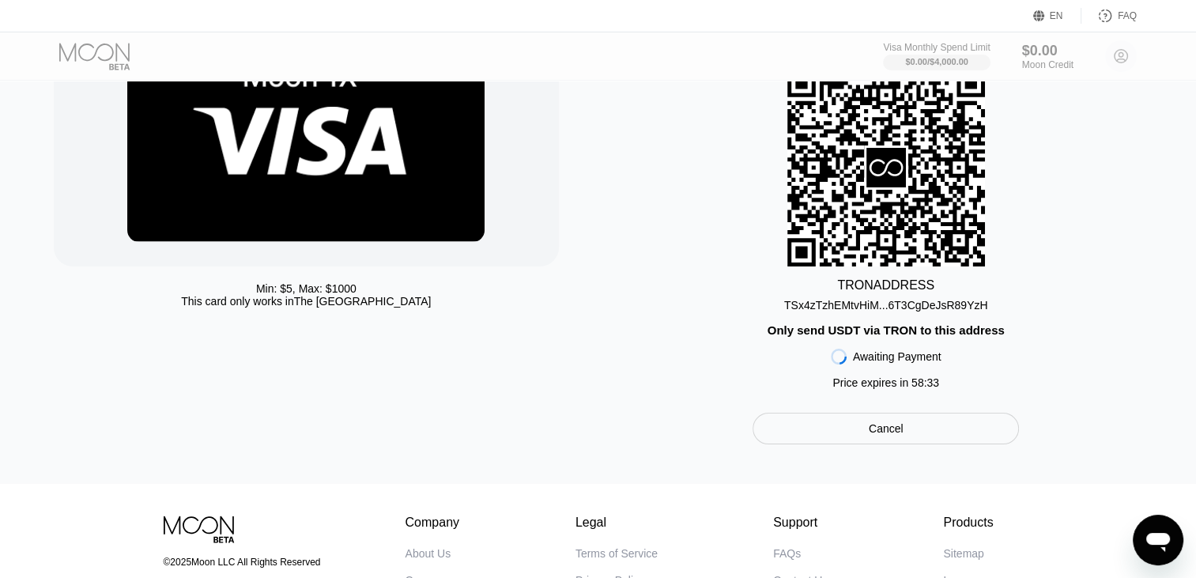
click at [1065, 333] on div "TRON ADDRESS TSx4zTzhEMtvHiM...6T3CgDeJsR89YzH Only send USDT via TRON to this …" at bounding box center [886, 233] width 544 height 328
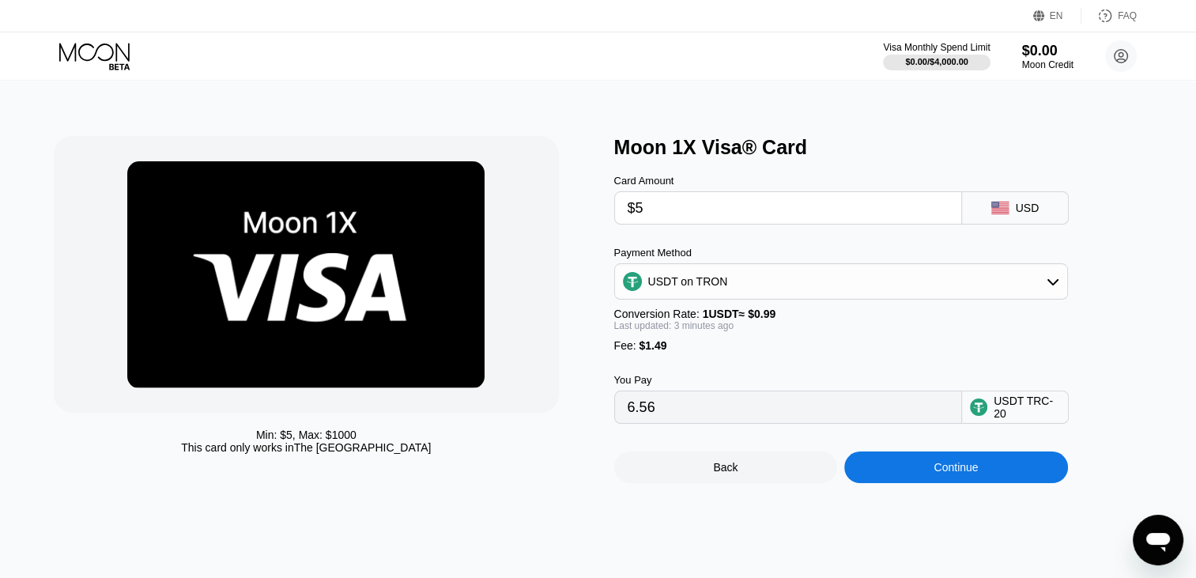
click at [895, 277] on div "USDT on TRON" at bounding box center [841, 282] width 452 height 32
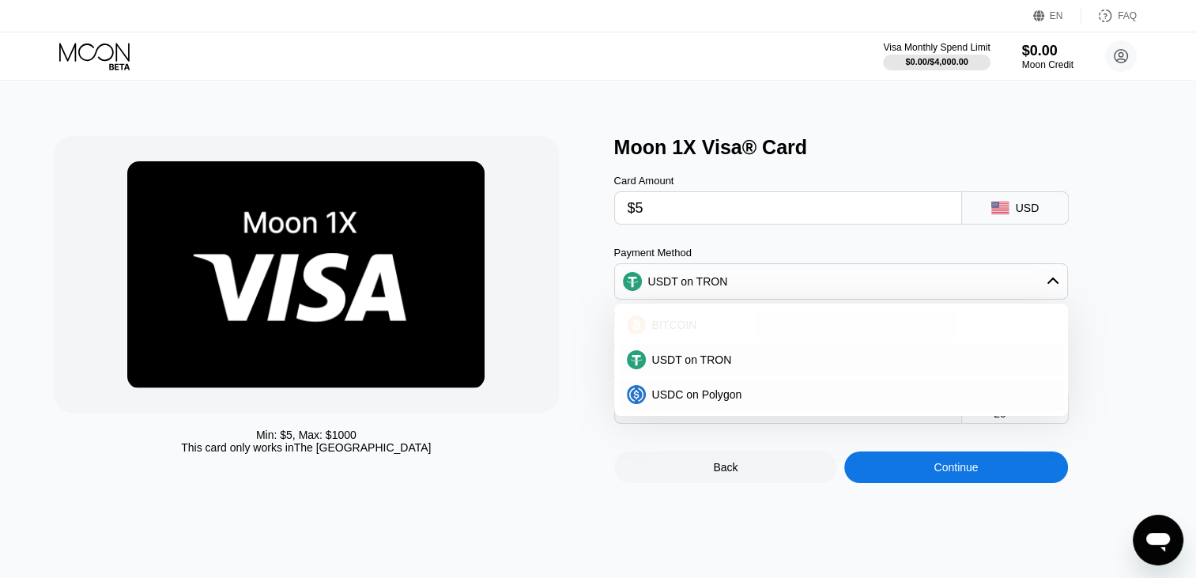
click at [749, 330] on div "BITCOIN" at bounding box center [850, 324] width 409 height 13
type input "0.00005870"
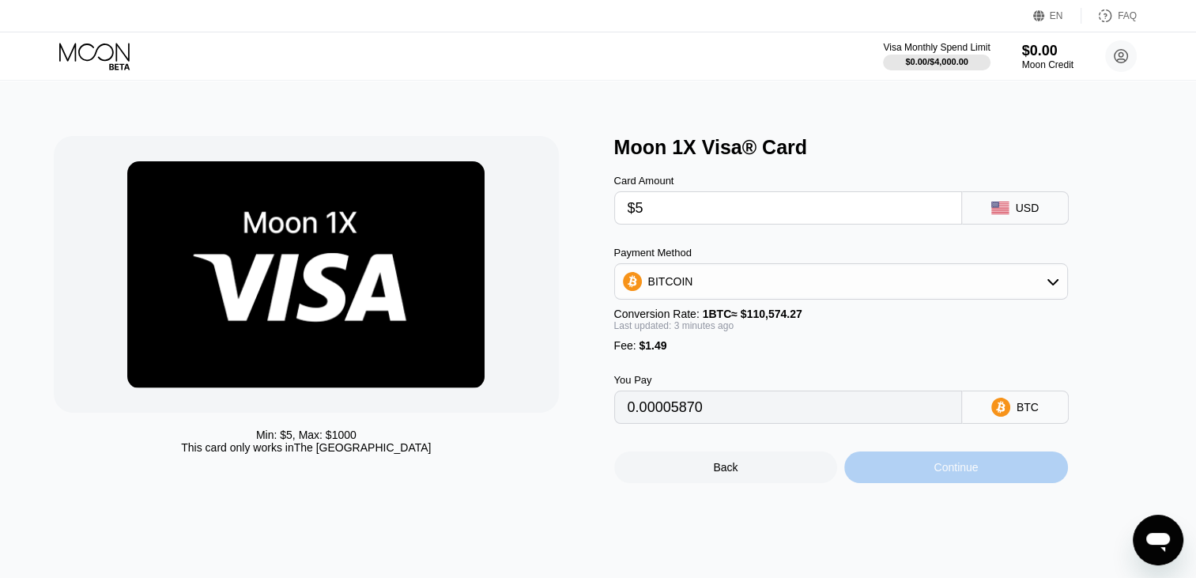
click at [921, 478] on div "Continue" at bounding box center [956, 467] width 224 height 32
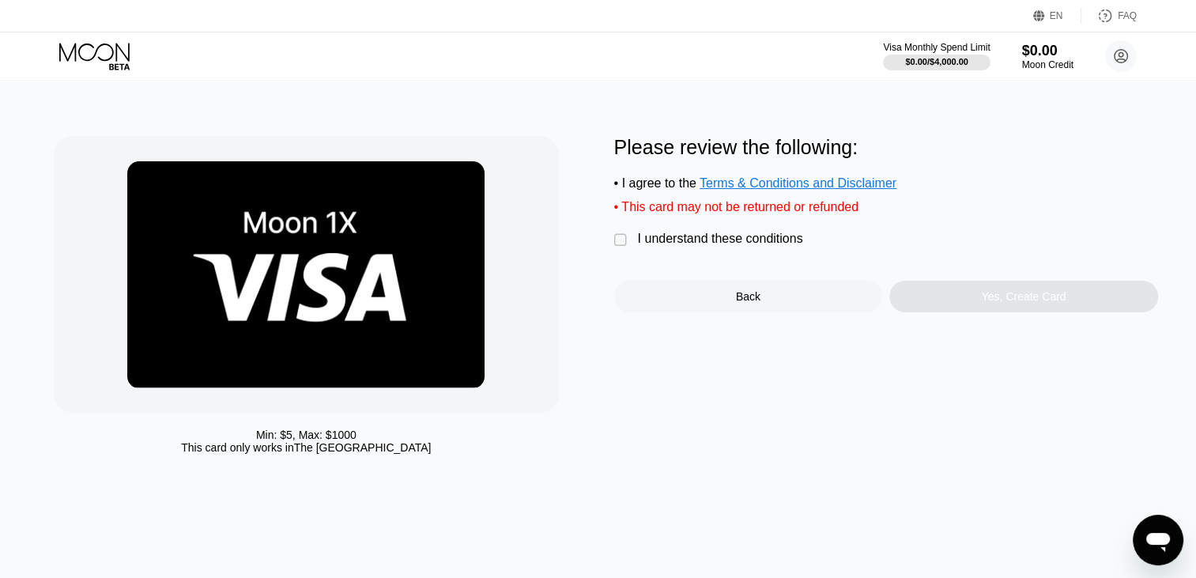
click at [620, 241] on div " I understand these conditions" at bounding box center [712, 240] width 197 height 17
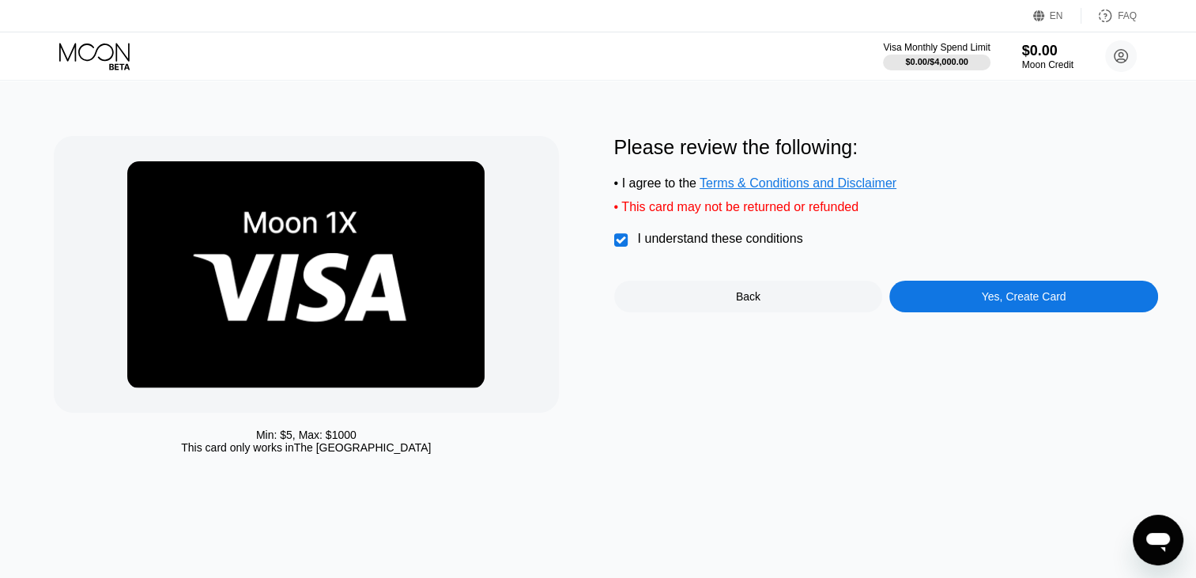
click at [1019, 303] on div "Yes, Create Card" at bounding box center [1024, 296] width 85 height 13
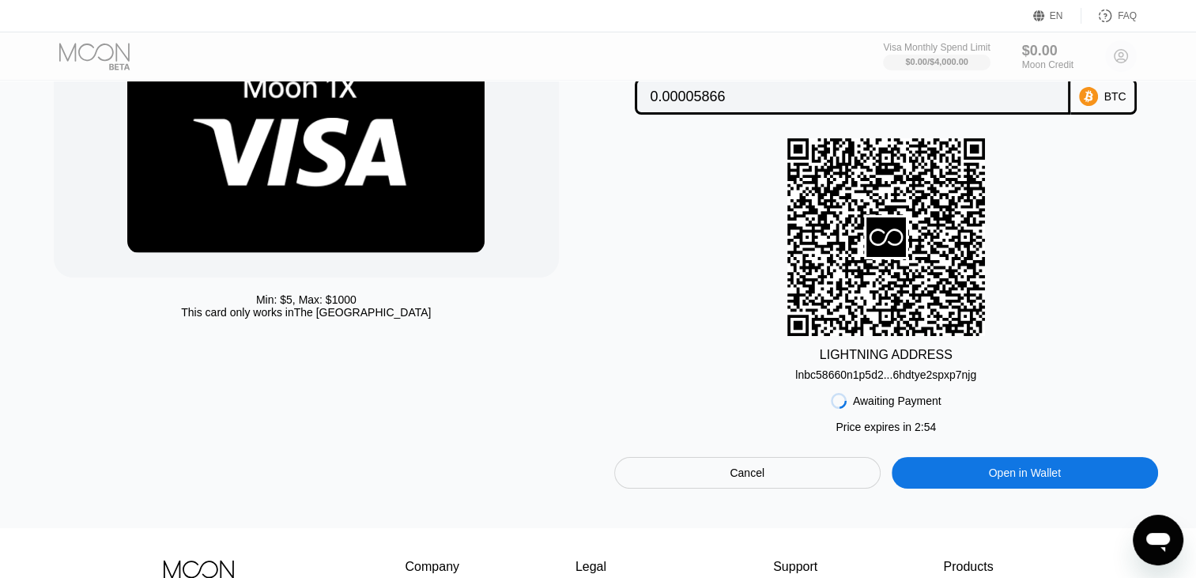
scroll to position [141, 0]
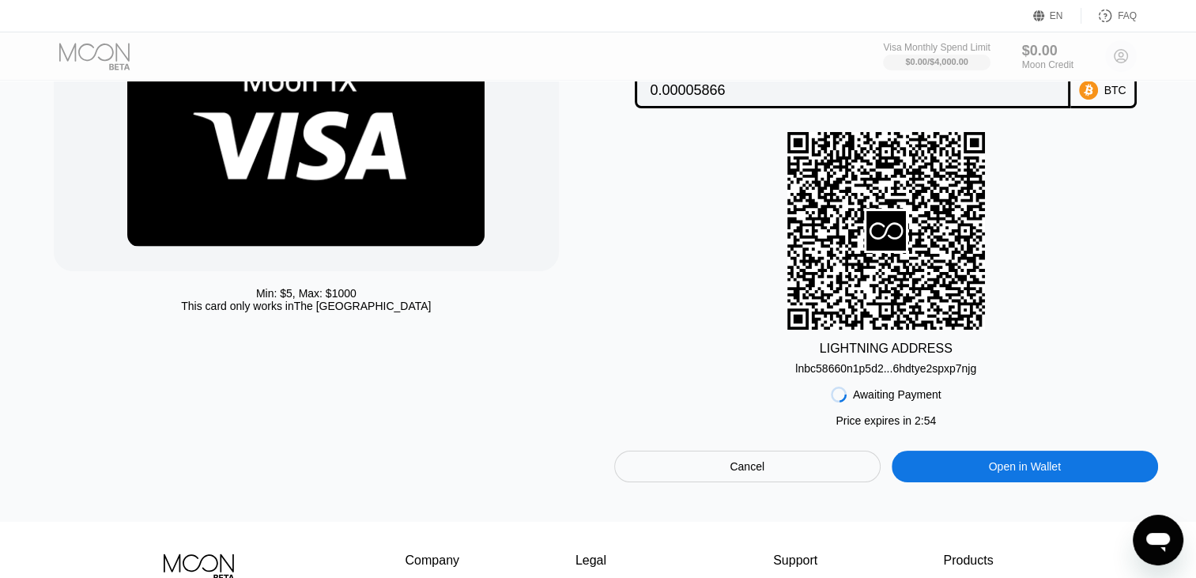
click at [806, 375] on div "lnbc58660n1p5d2...6hdtye2spxp7njg" at bounding box center [885, 368] width 181 height 13
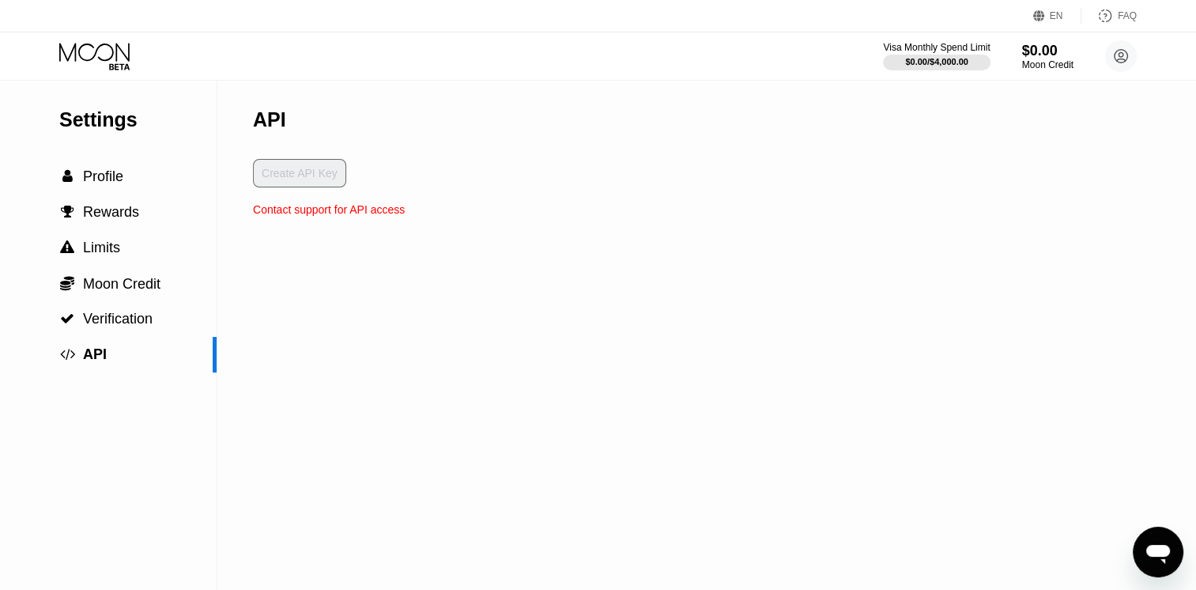
click at [107, 55] on icon at bounding box center [95, 57] width 73 height 28
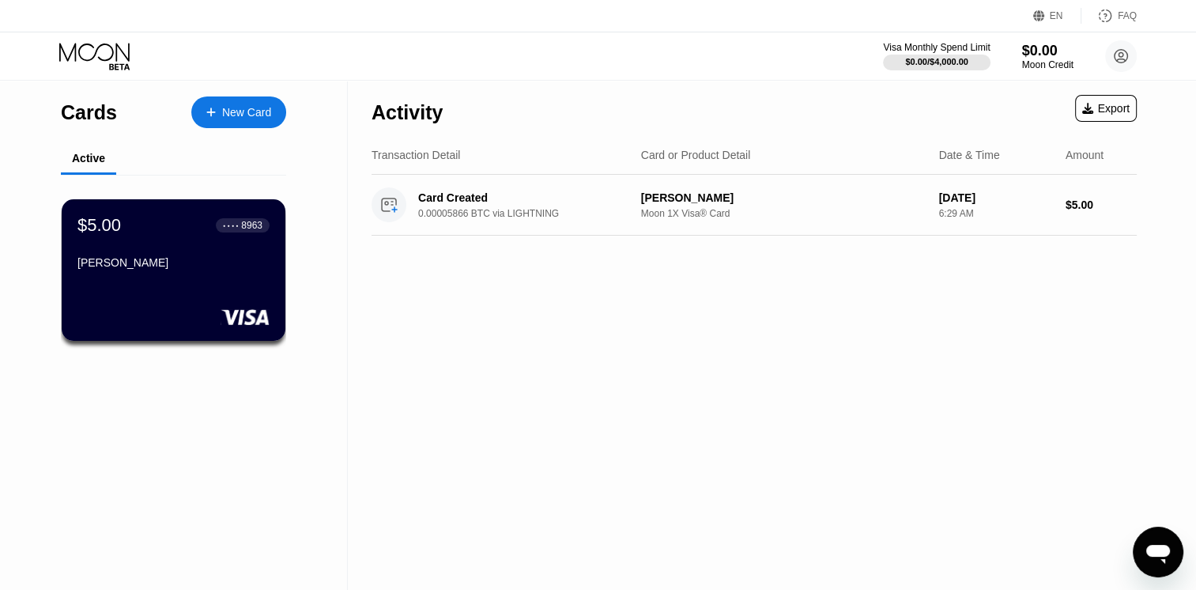
click at [787, 213] on div "Moon 1X Visa® Card" at bounding box center [783, 213] width 285 height 11
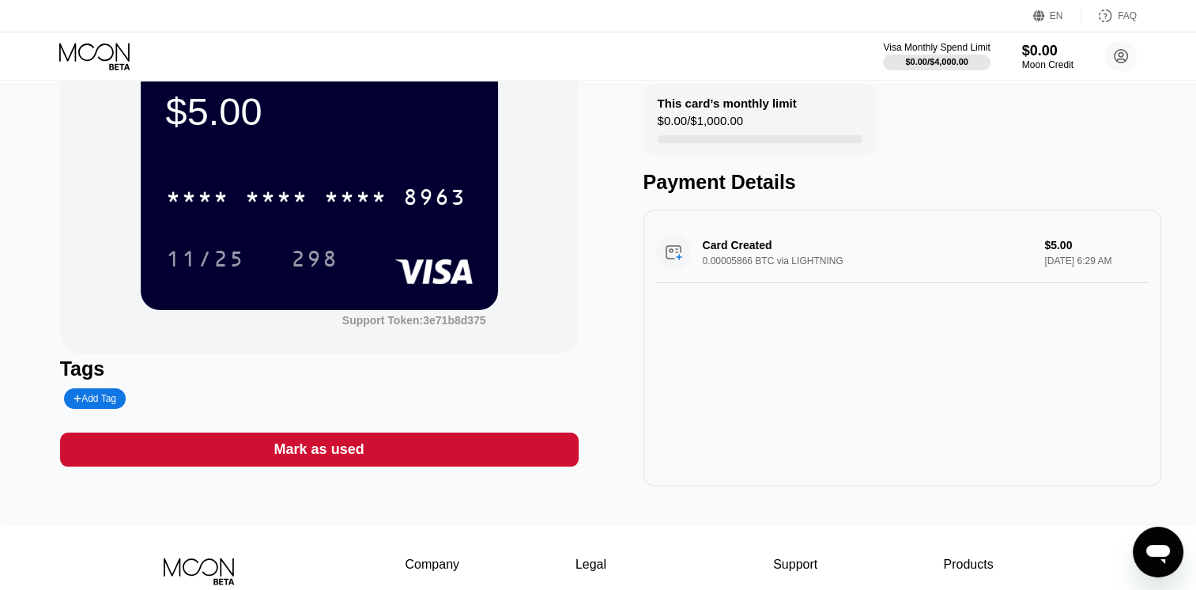
scroll to position [63, 0]
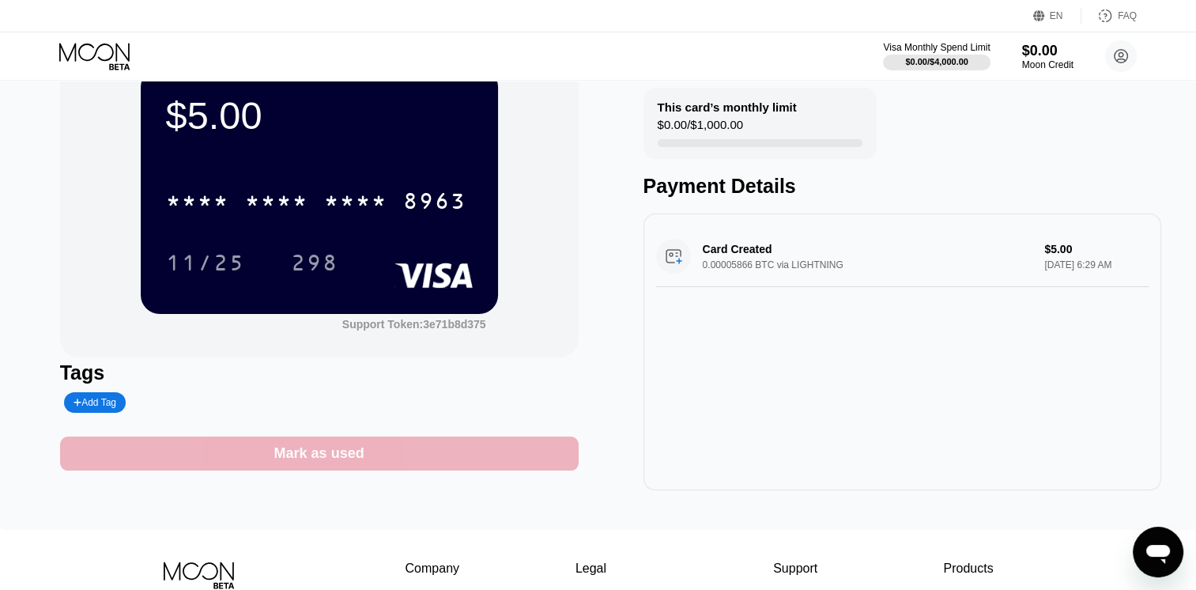
click at [375, 470] on div "Mark as used" at bounding box center [319, 453] width 518 height 34
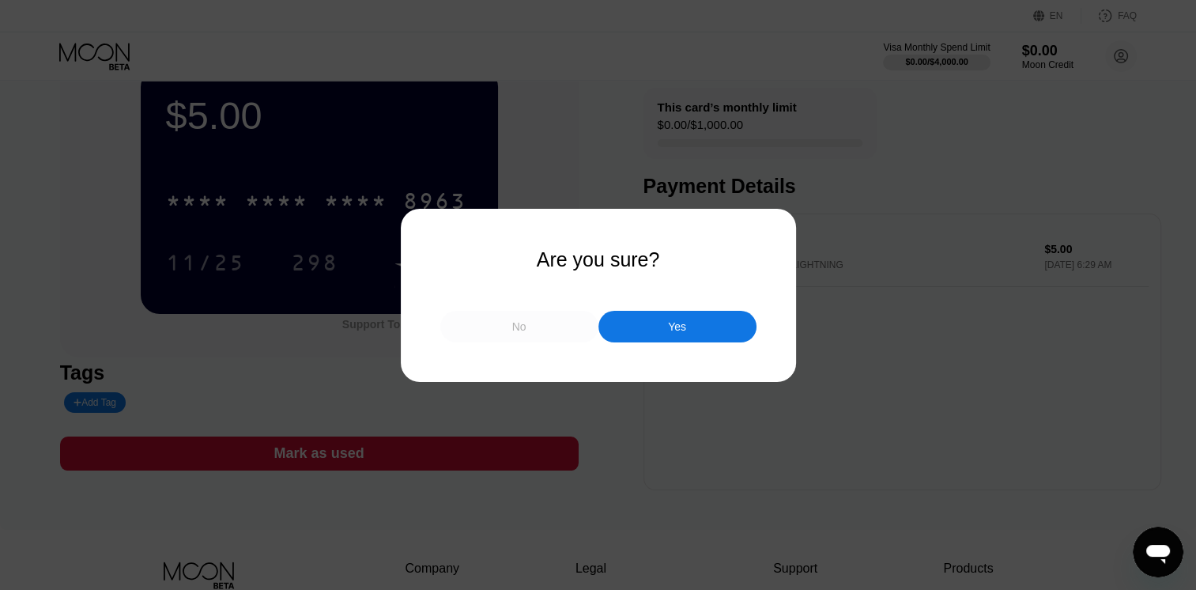
click at [466, 325] on div "No" at bounding box center [519, 327] width 158 height 32
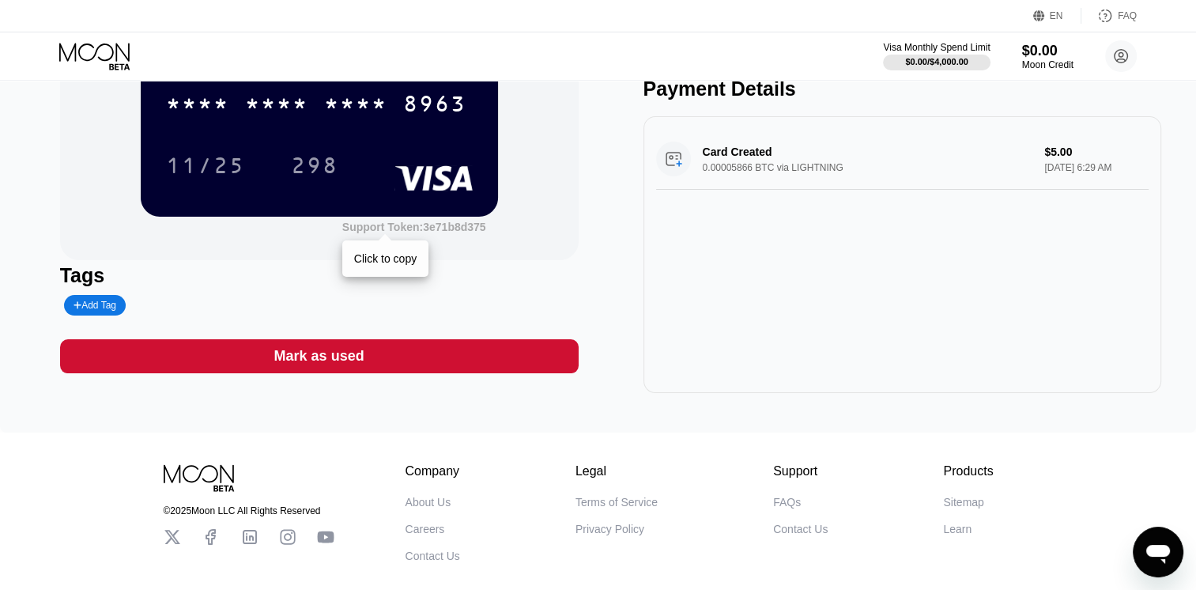
scroll to position [0, 0]
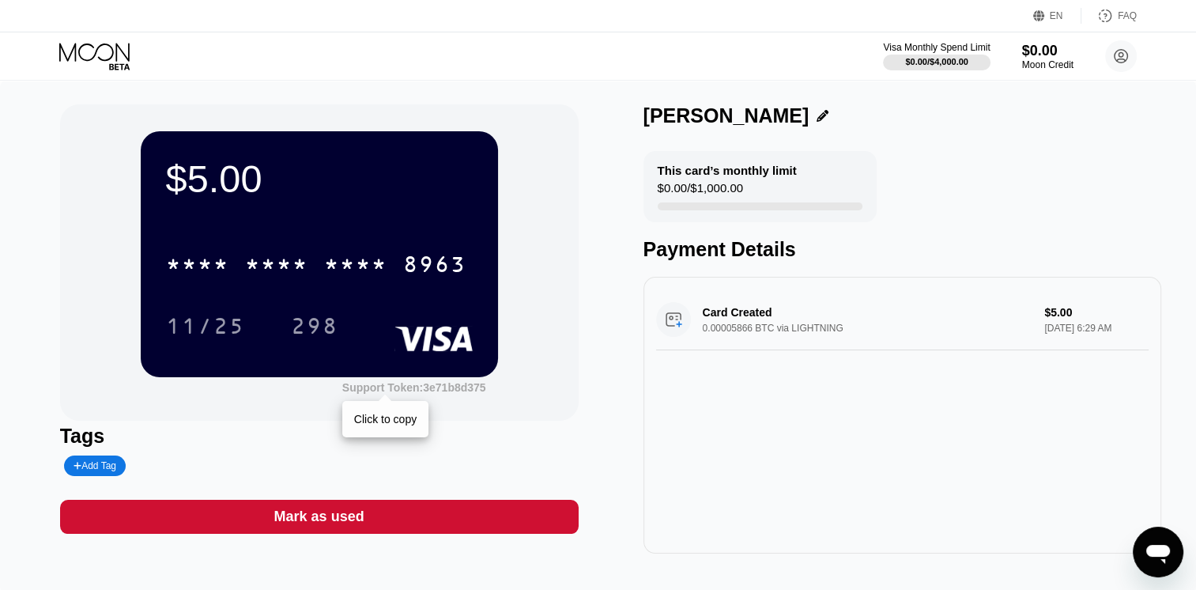
click at [687, 175] on div "This card’s monthly limit" at bounding box center [727, 170] width 139 height 13
click at [904, 55] on div at bounding box center [936, 63] width 107 height 16
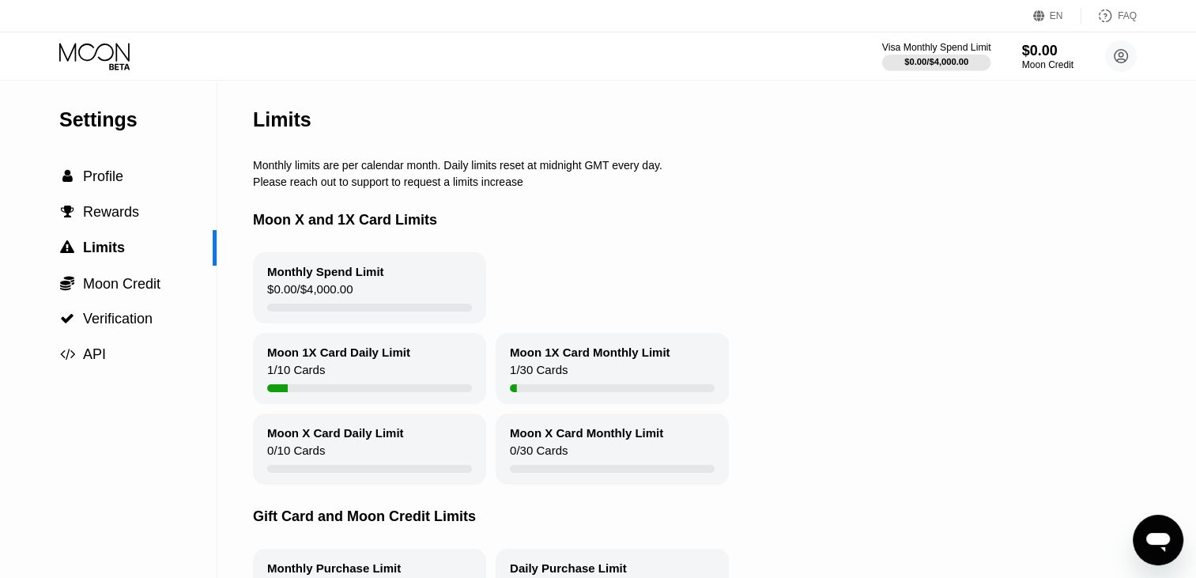
click at [94, 220] on span "Rewards" at bounding box center [111, 212] width 56 height 16
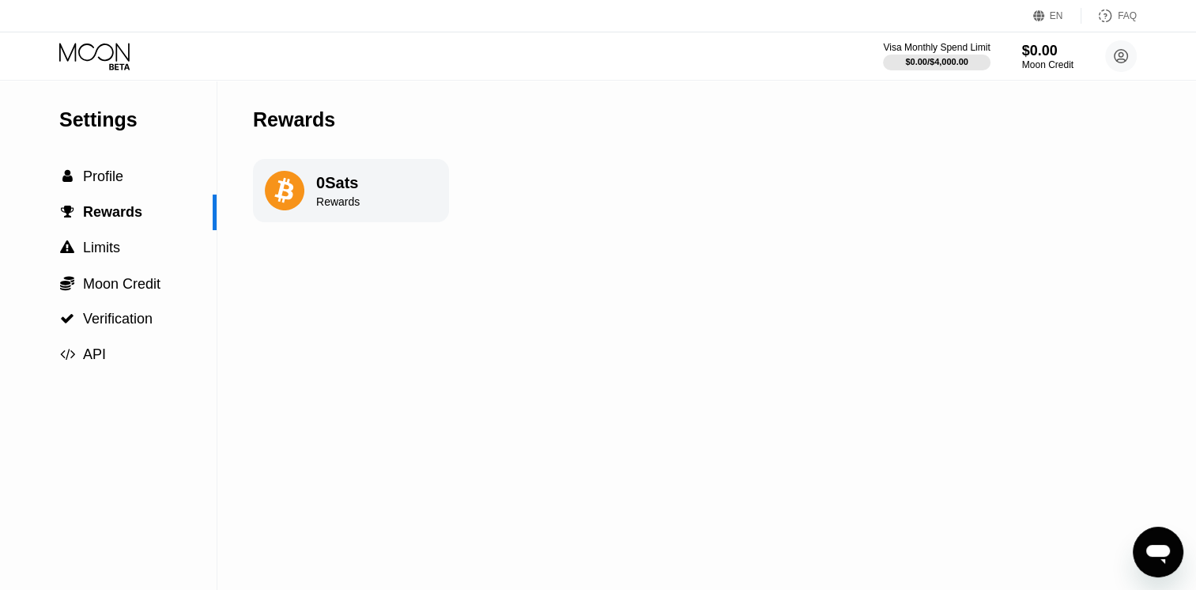
click at [351, 196] on div "0 Sats Rewards" at bounding box center [337, 191] width 43 height 34
click at [95, 264] on div " Limits" at bounding box center [108, 248] width 217 height 36
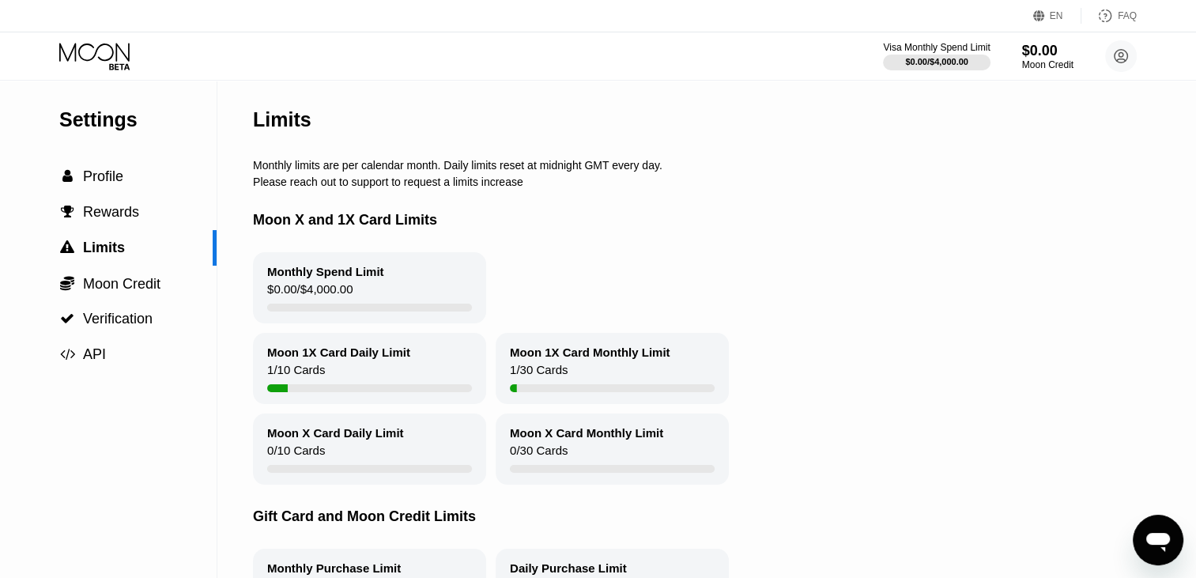
click at [74, 290] on div "" at bounding box center [67, 283] width 16 height 16
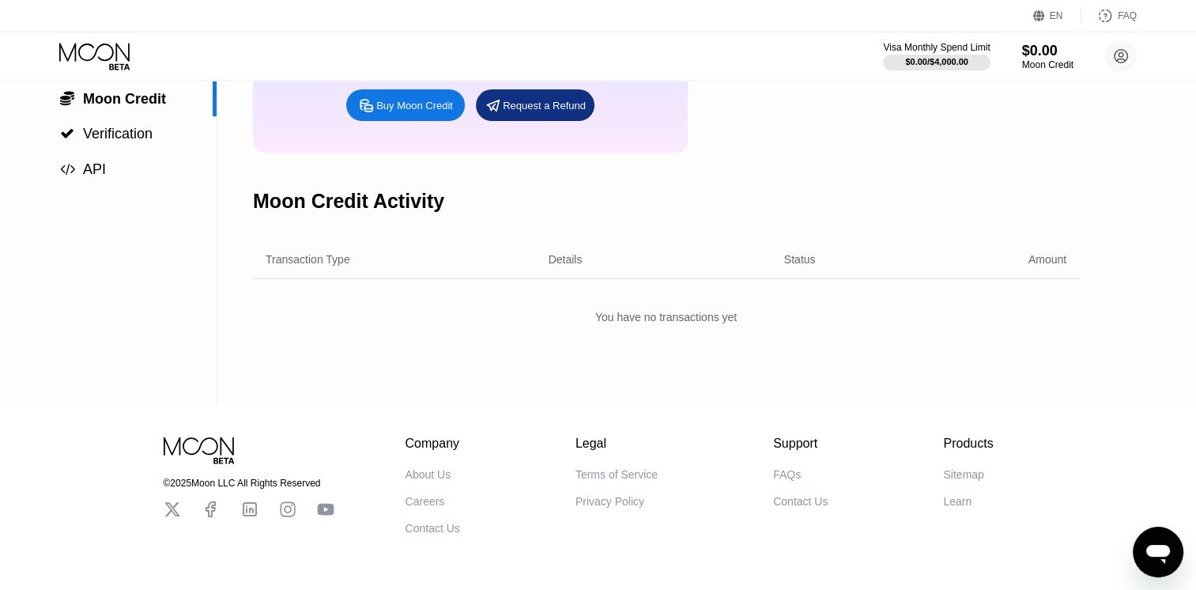
scroll to position [181, 0]
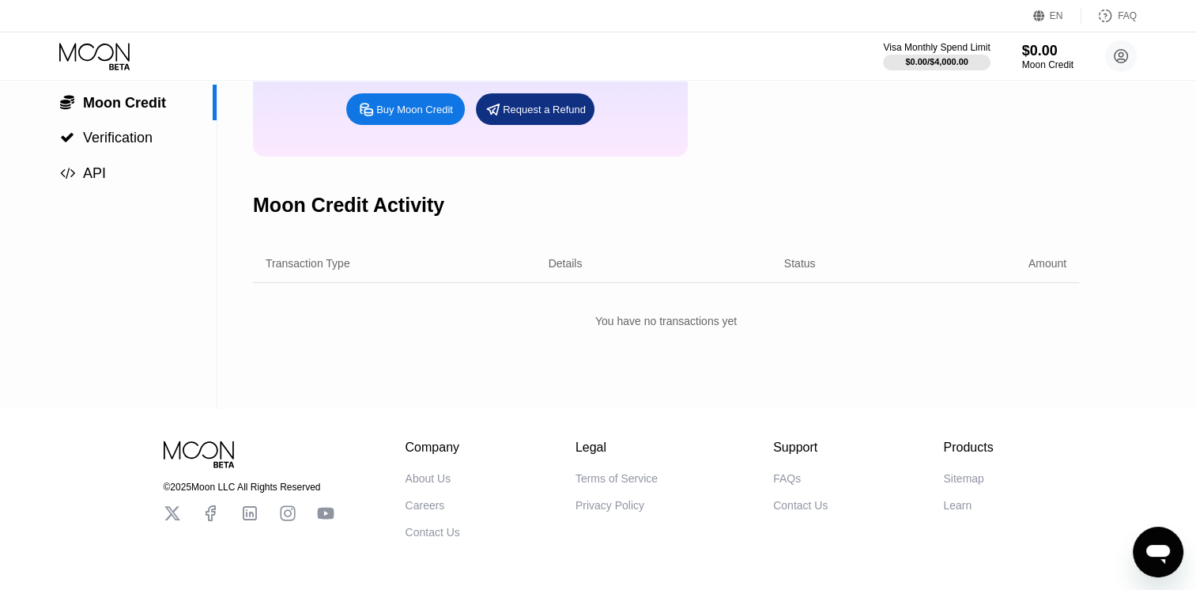
click at [70, 180] on span "" at bounding box center [67, 173] width 15 height 14
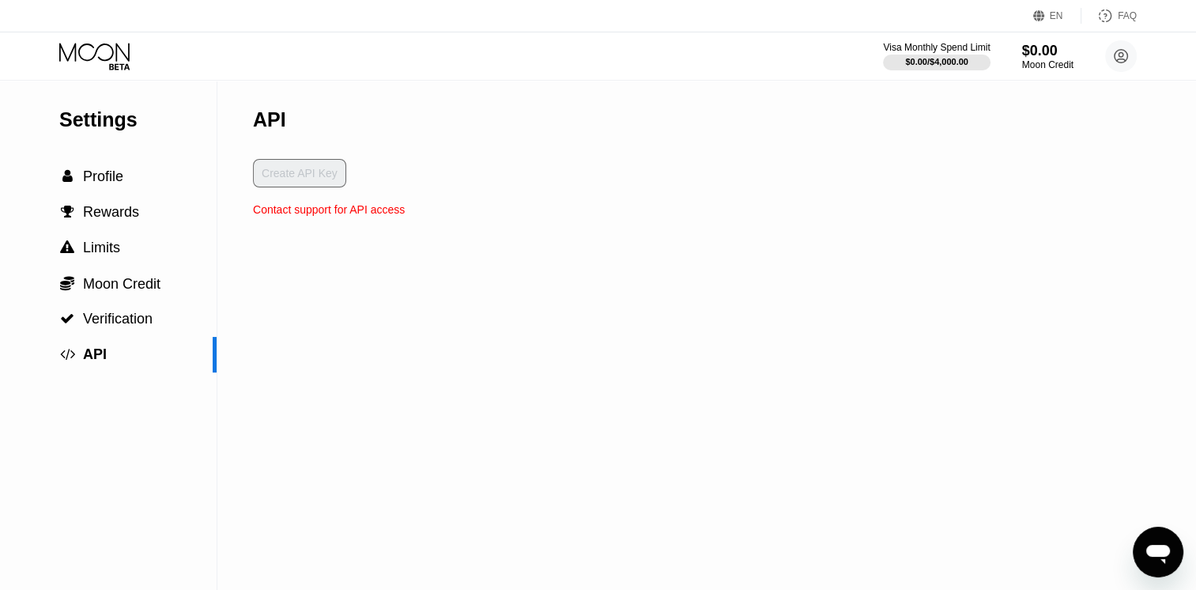
click at [62, 291] on span "" at bounding box center [67, 283] width 14 height 16
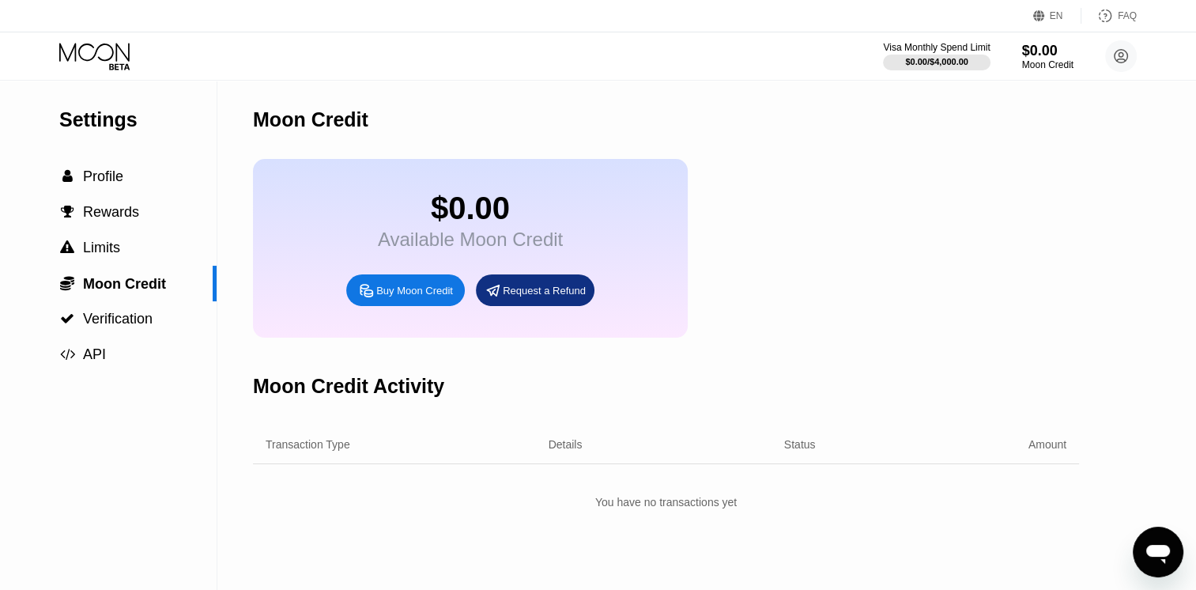
click at [70, 234] on div " Limits" at bounding box center [108, 248] width 217 height 36
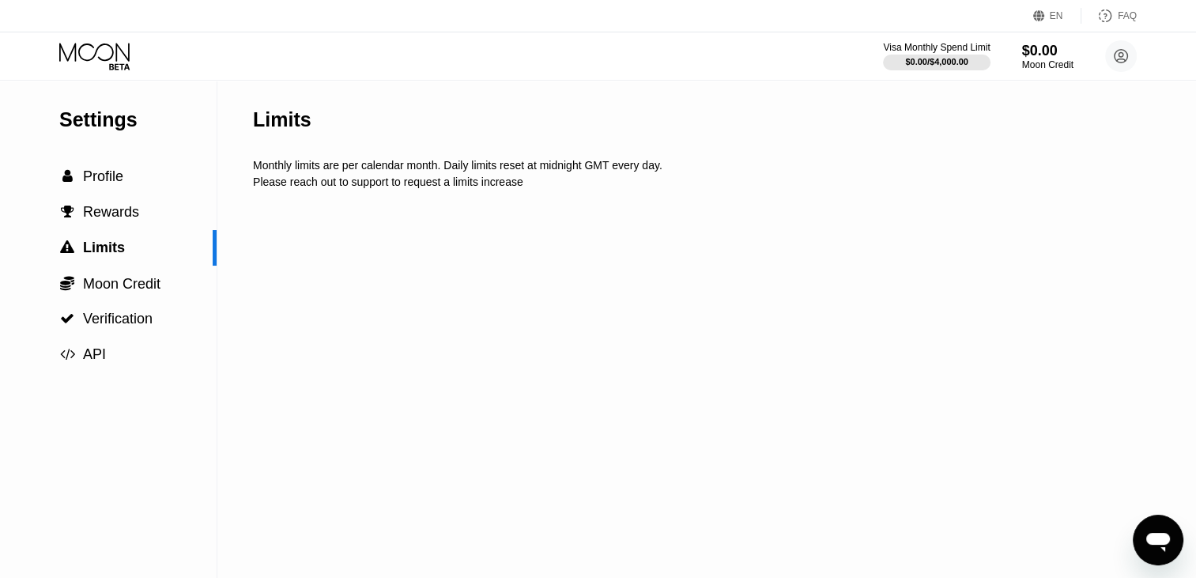
click at [74, 219] on div "" at bounding box center [67, 212] width 16 height 14
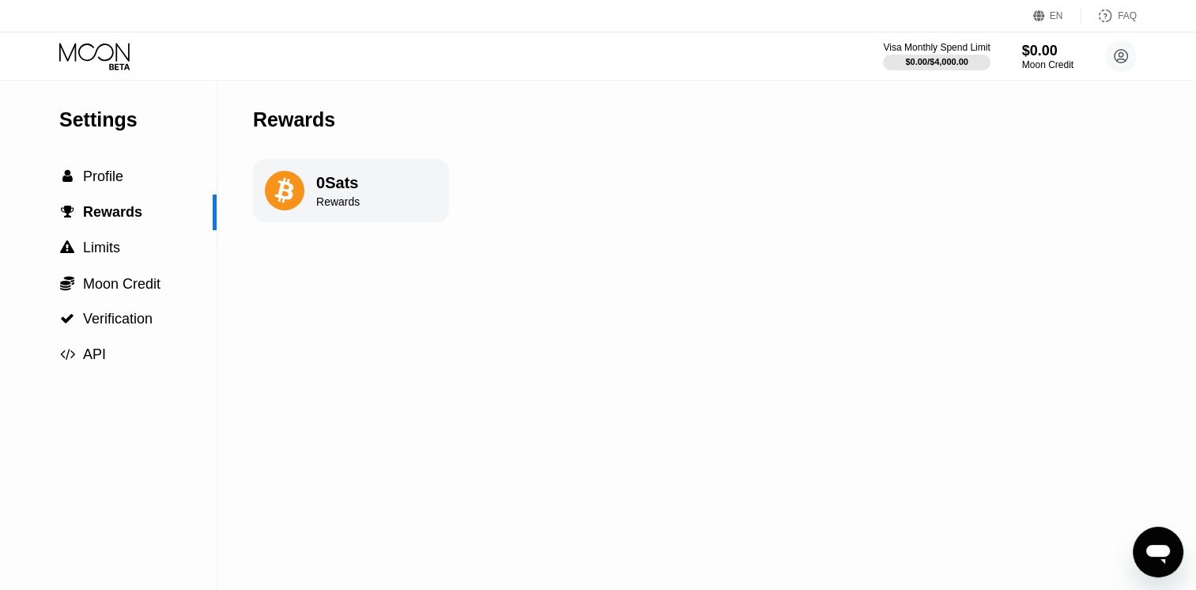
click at [85, 184] on span "Profile" at bounding box center [103, 176] width 40 height 16
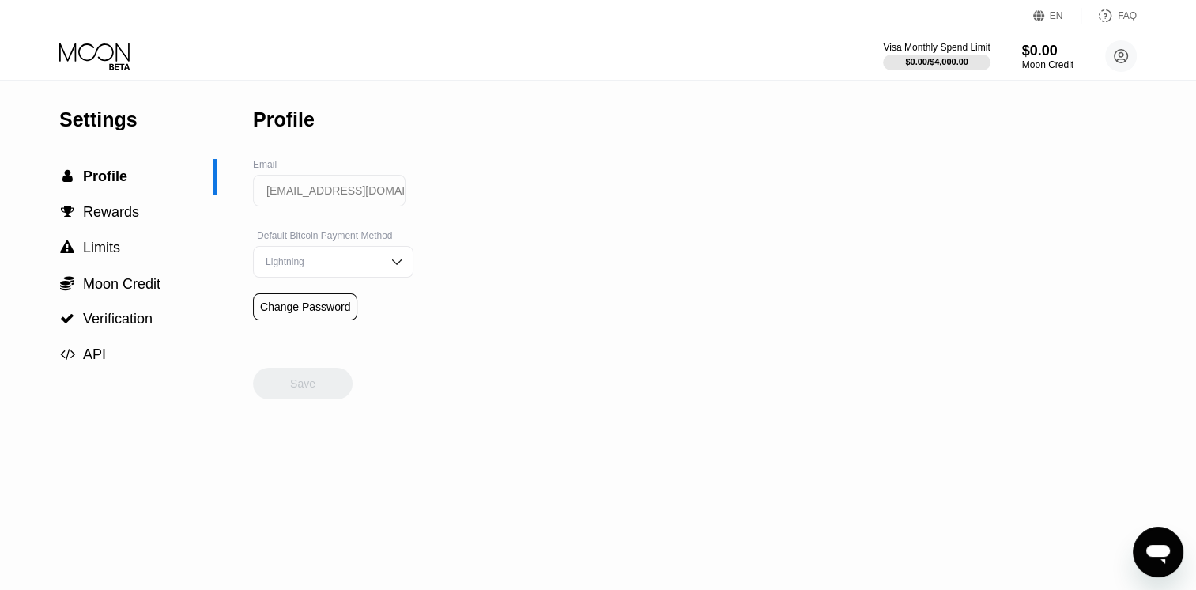
click at [309, 267] on div "Lightning" at bounding box center [321, 261] width 119 height 11
click at [465, 468] on div "Settings  Profile  Rewards  Limits  Moon Credit  Verification  API Profil…" at bounding box center [598, 335] width 1196 height 509
click at [512, 420] on div "Settings  Profile  Rewards  Limits  Moon Credit  Verification  API Profil…" at bounding box center [598, 335] width 1196 height 509
click at [294, 182] on input "[EMAIL_ADDRESS][DOMAIN_NAME]" at bounding box center [329, 191] width 153 height 32
click at [63, 361] on span "" at bounding box center [67, 354] width 15 height 14
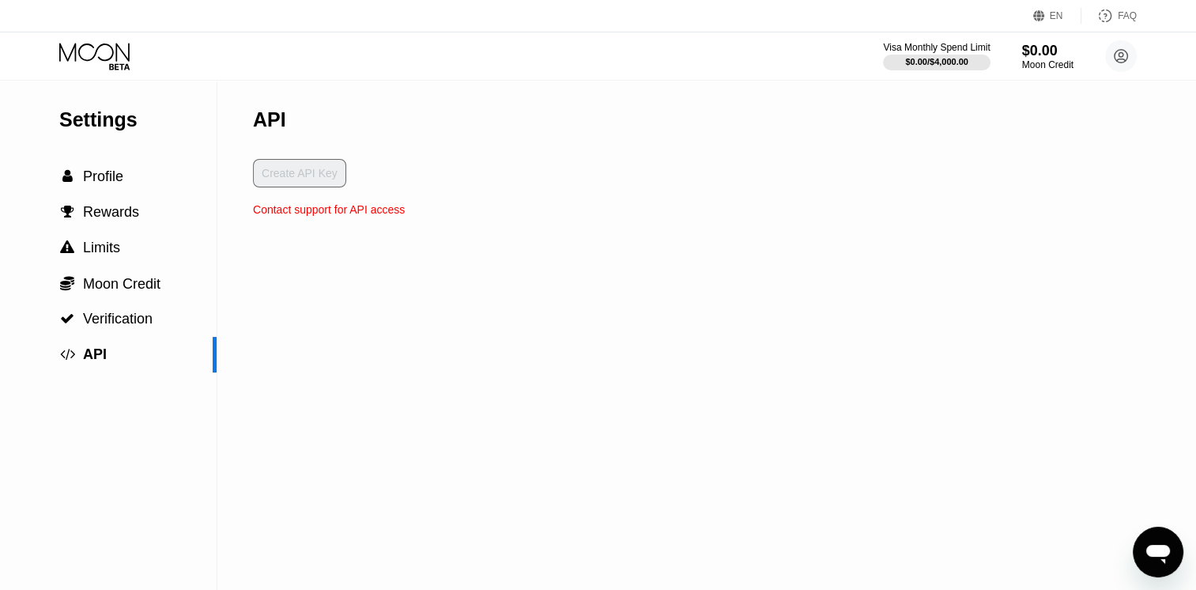
click at [97, 68] on icon at bounding box center [95, 57] width 73 height 28
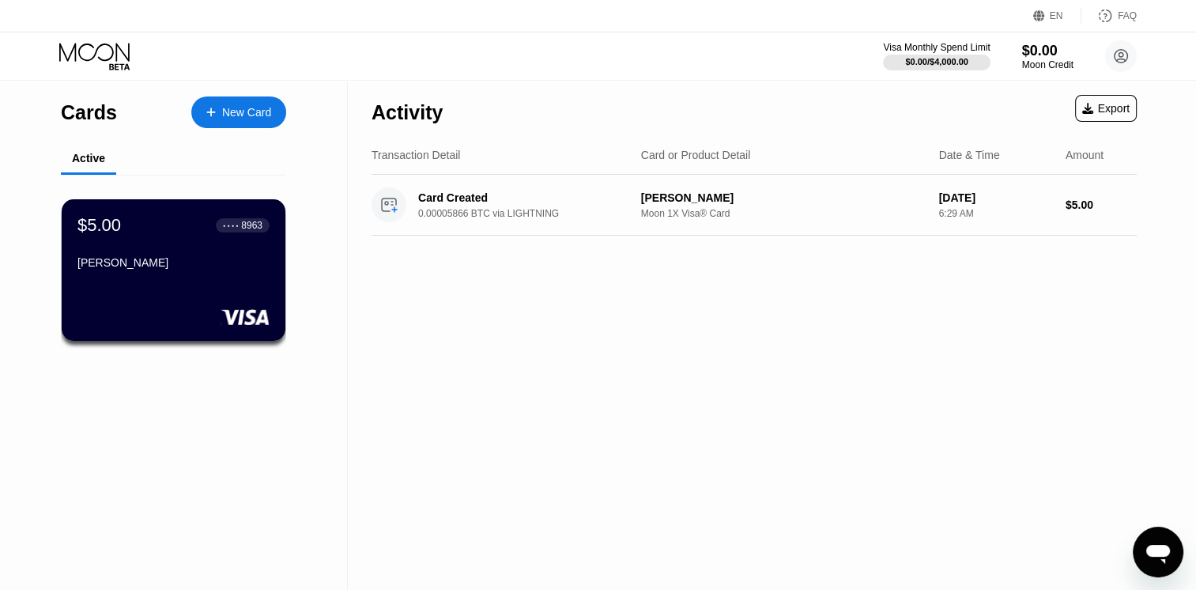
click at [544, 202] on div "Card Created" at bounding box center [525, 197] width 215 height 13
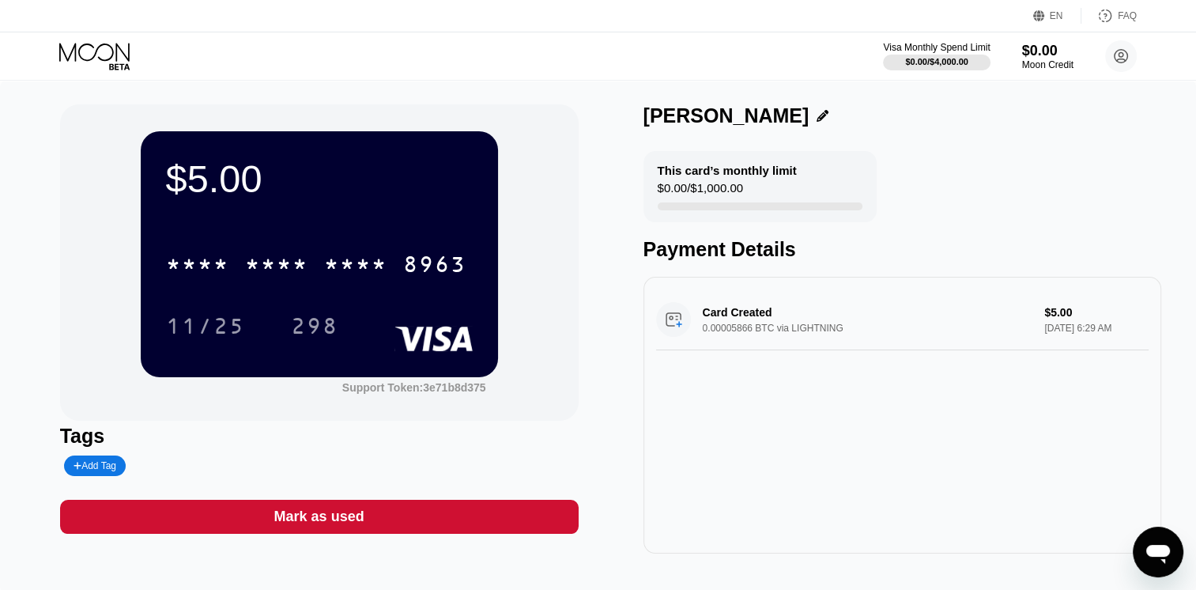
click at [277, 269] on div "* * * *" at bounding box center [276, 266] width 63 height 25
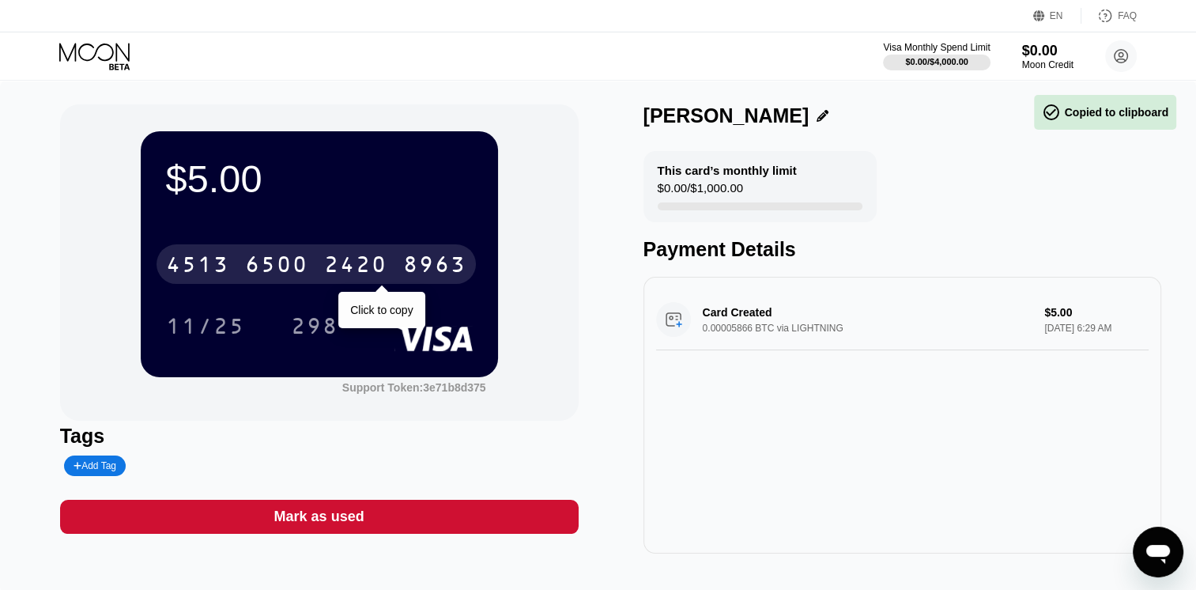
click at [285, 431] on div "Tags" at bounding box center [319, 435] width 518 height 23
click at [38, 318] on div "$5.00 4513 6500 2420 8963 Click to copy 11/25 298 Support Token: 3e71b8d375 Tag…" at bounding box center [598, 337] width 1196 height 512
click at [1121, 53] on icon at bounding box center [1121, 56] width 9 height 9
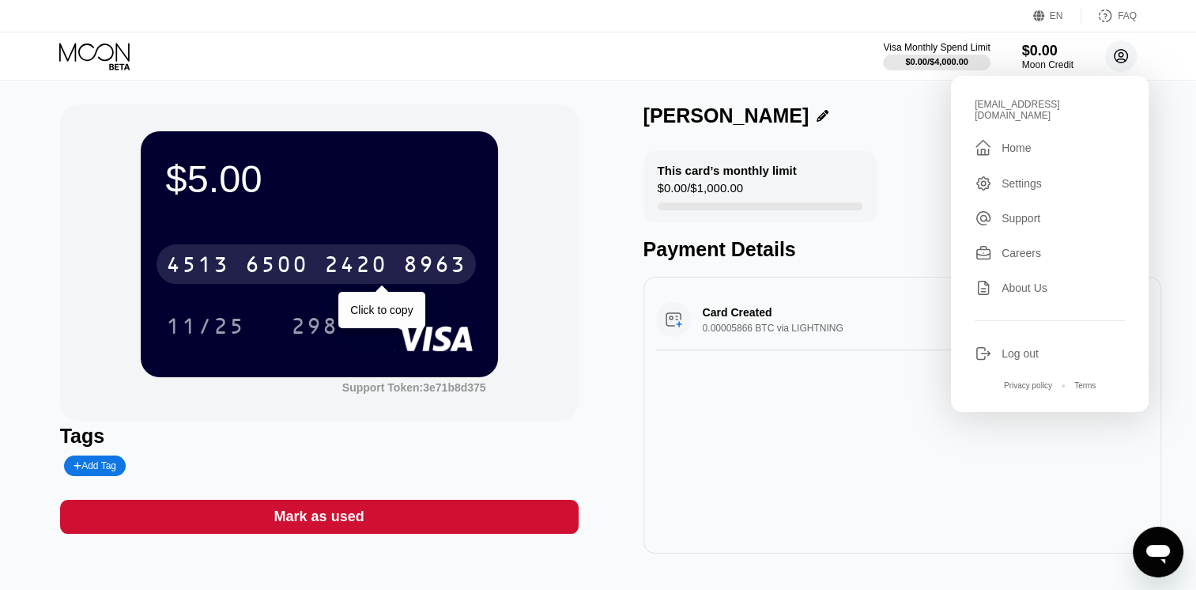
click at [988, 138] on div "" at bounding box center [982, 147] width 17 height 19
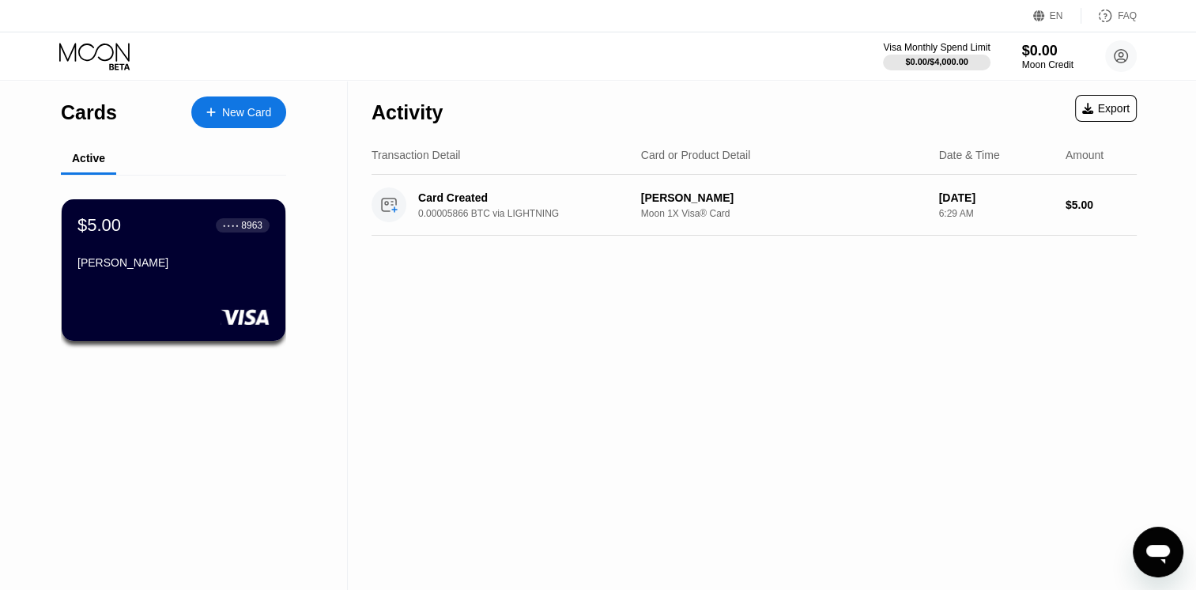
click at [149, 292] on div "$5.00 ● ● ● ● 8963 Odell Cuevas" at bounding box center [174, 269] width 224 height 141
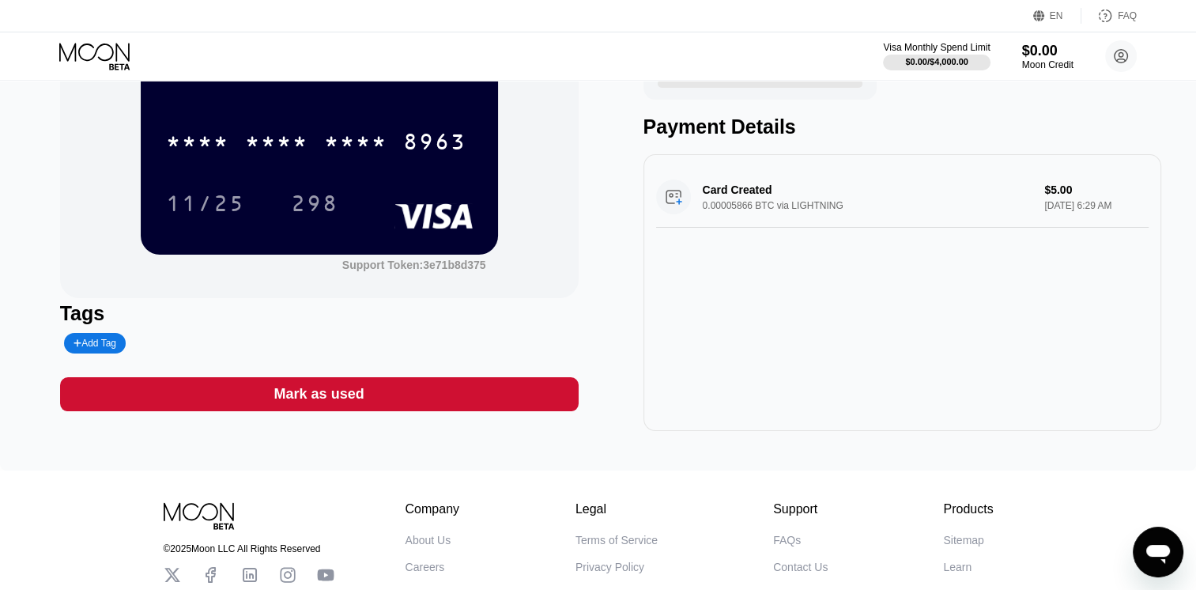
scroll to position [120, 0]
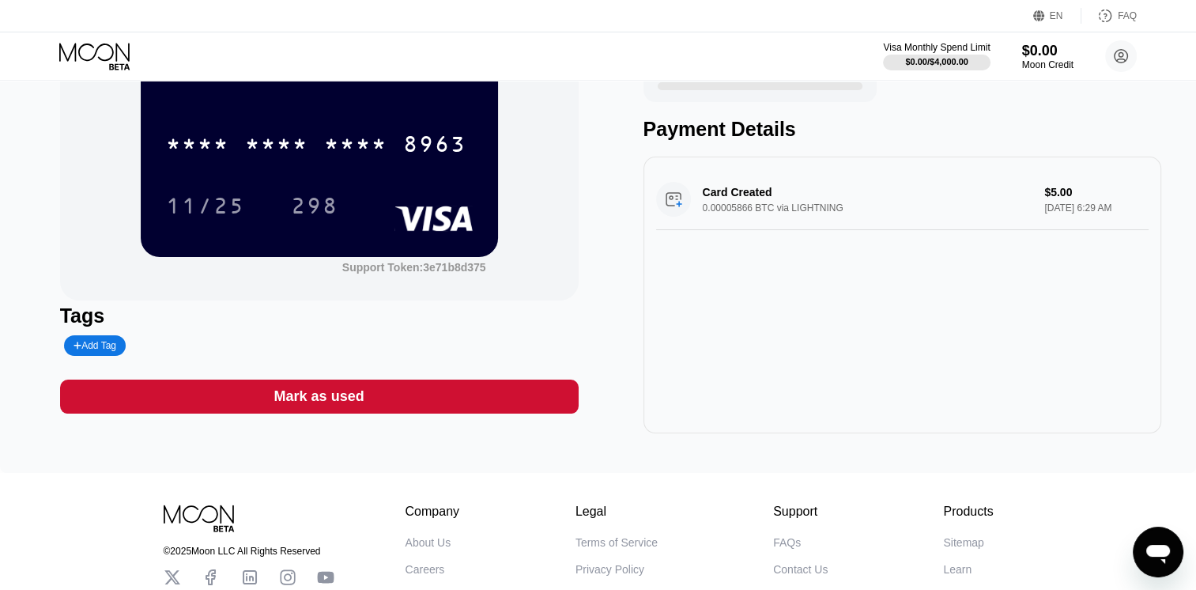
click at [89, 351] on div "Add Tag" at bounding box center [94, 345] width 43 height 11
type input "Odell&Son LLC"
click at [202, 349] on icon at bounding box center [206, 345] width 9 height 9
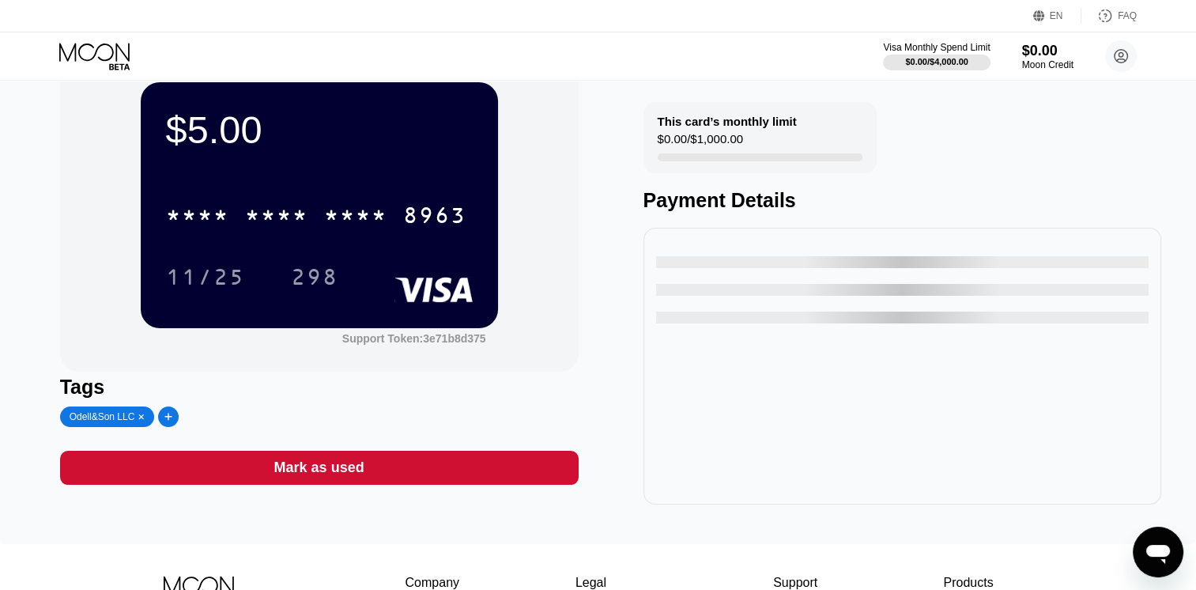
scroll to position [51, 0]
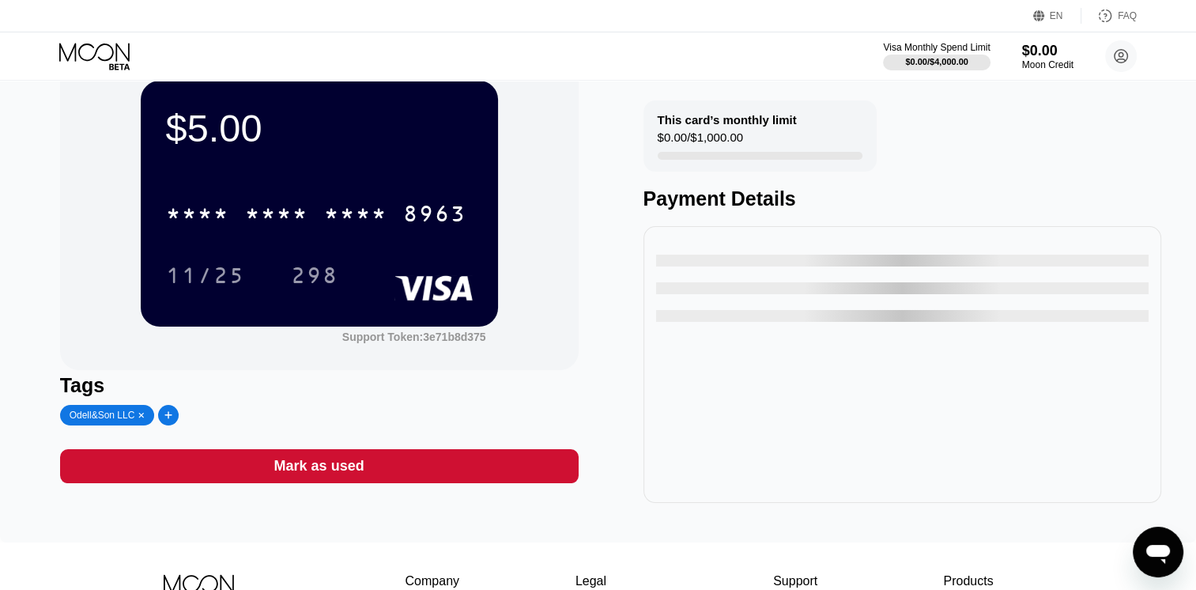
click at [262, 224] on div "* * * *" at bounding box center [276, 215] width 63 height 25
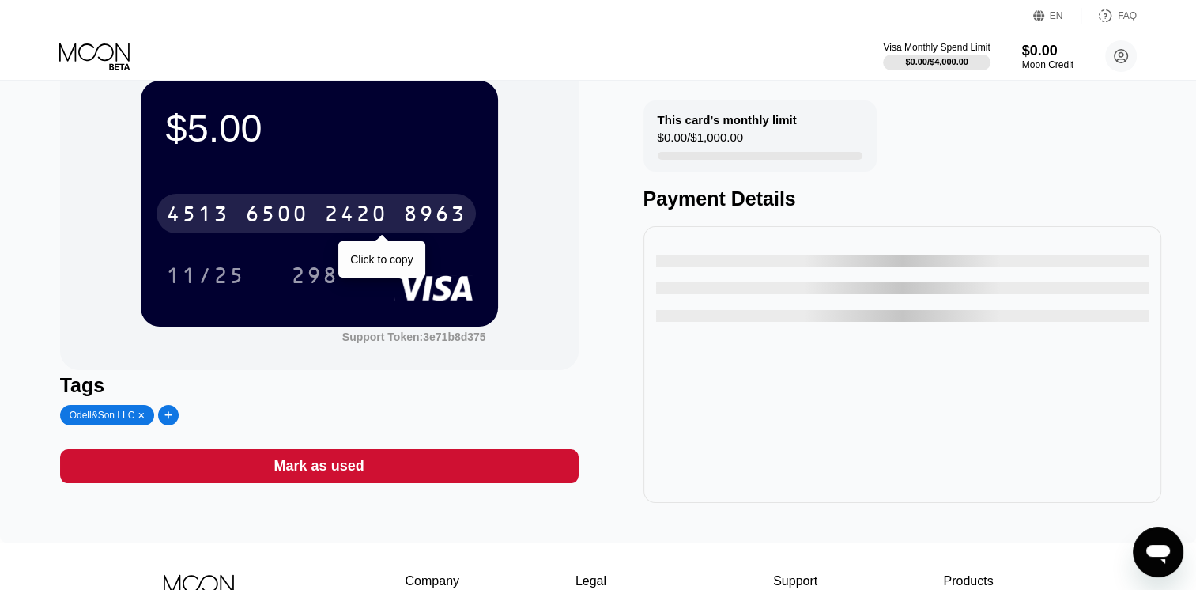
scroll to position [0, 0]
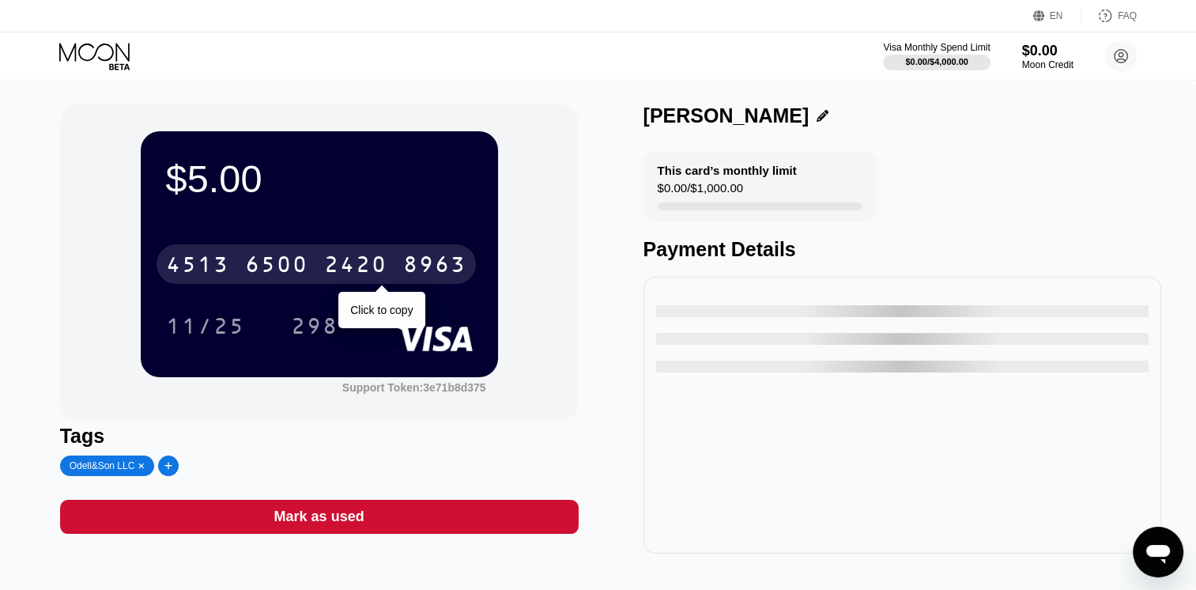
click at [954, 89] on div "$5.00 [CREDIT_CARD_NUMBER] Click to copy 11/25 298 Support Token: 3e71b8d375 Ta…" at bounding box center [598, 337] width 1196 height 512
click at [95, 50] on icon at bounding box center [95, 57] width 73 height 28
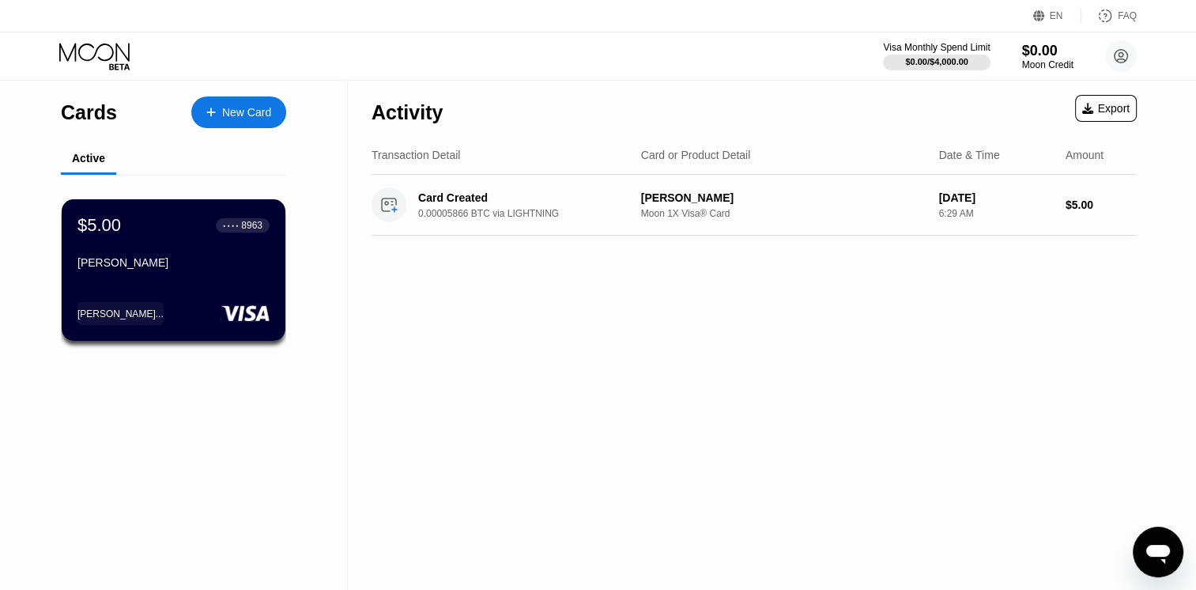
click at [201, 285] on div "$5.00 ● ● ● ● 8963 [PERSON_NAME]..." at bounding box center [174, 269] width 224 height 141
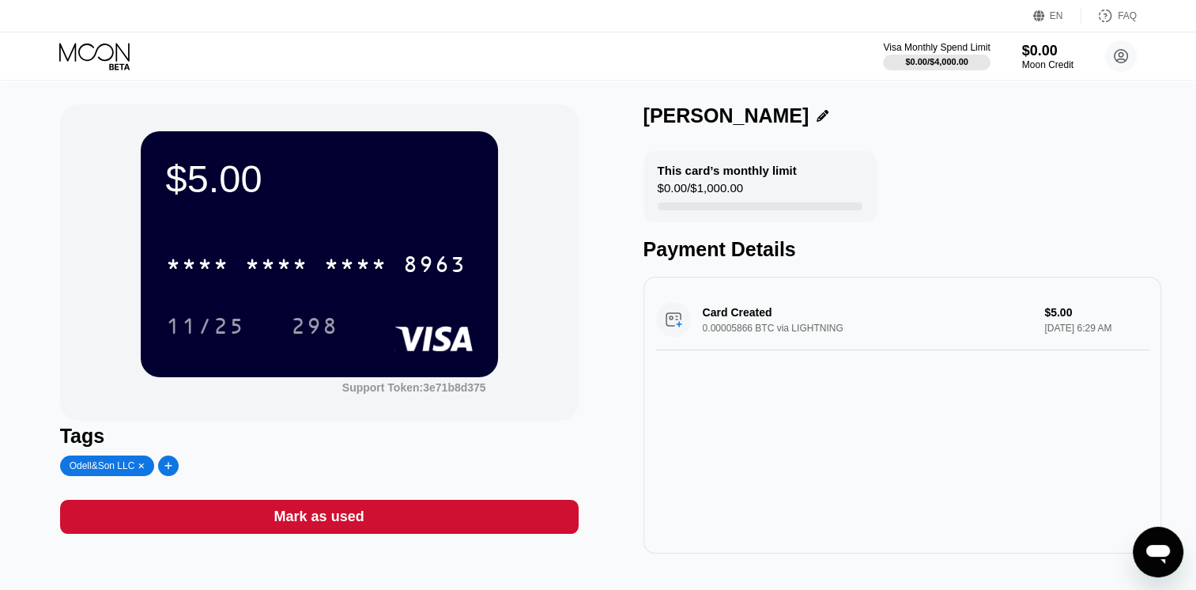
click at [390, 284] on div "* * * * * * * * * * * * 8963" at bounding box center [315, 264] width 319 height 40
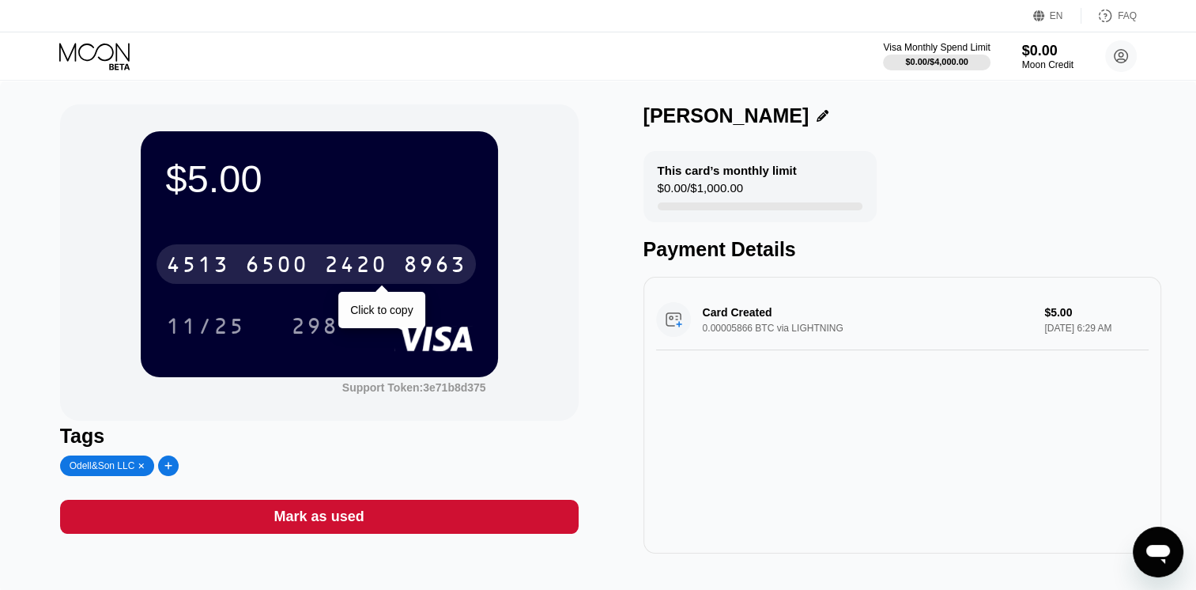
click at [842, 316] on div "Card Created 0.00005866 BTC via LIGHTNING $5.00 [DATE] 6:29 AM" at bounding box center [902, 319] width 493 height 61
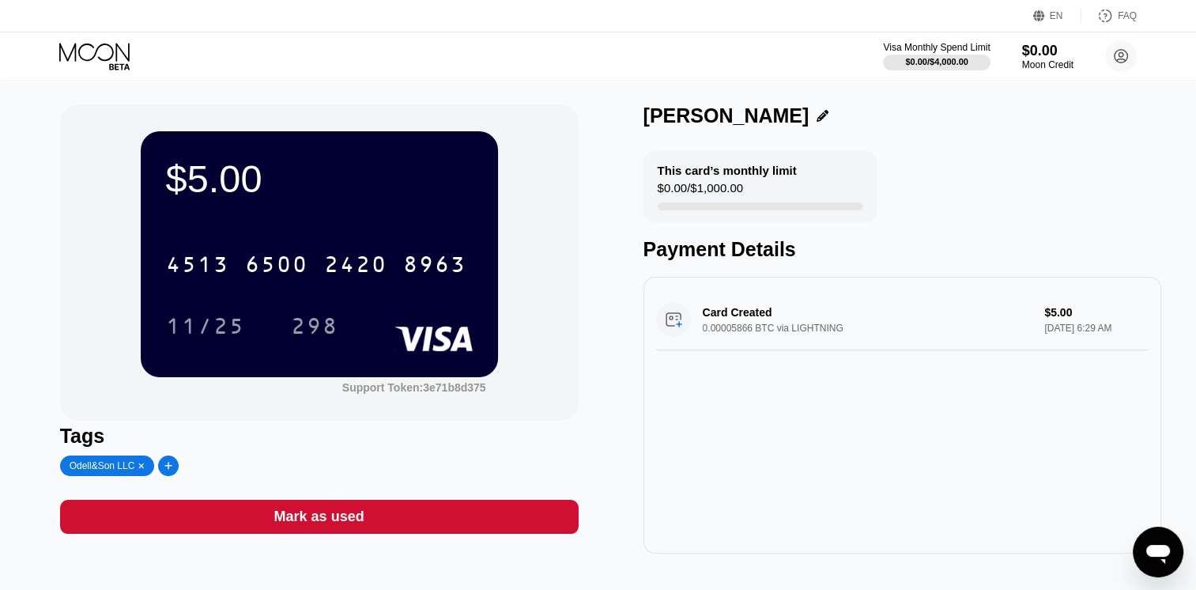
click at [1044, 322] on div "Card Created 0.00005866 BTC via LIGHTNING $5.00 [DATE] 6:29 AM" at bounding box center [902, 319] width 493 height 61
click at [774, 326] on div "Card Created 0.00005866 BTC via LIGHTNING $5.00 [DATE] 6:29 AM" at bounding box center [902, 319] width 493 height 61
click at [1164, 296] on div "$5.00 4513 6500 2420 8963 11/25 298 Support Token: 3e71b8d375 Tags Odell&Son LL…" at bounding box center [598, 337] width 1196 height 512
click at [816, 120] on icon at bounding box center [822, 116] width 12 height 12
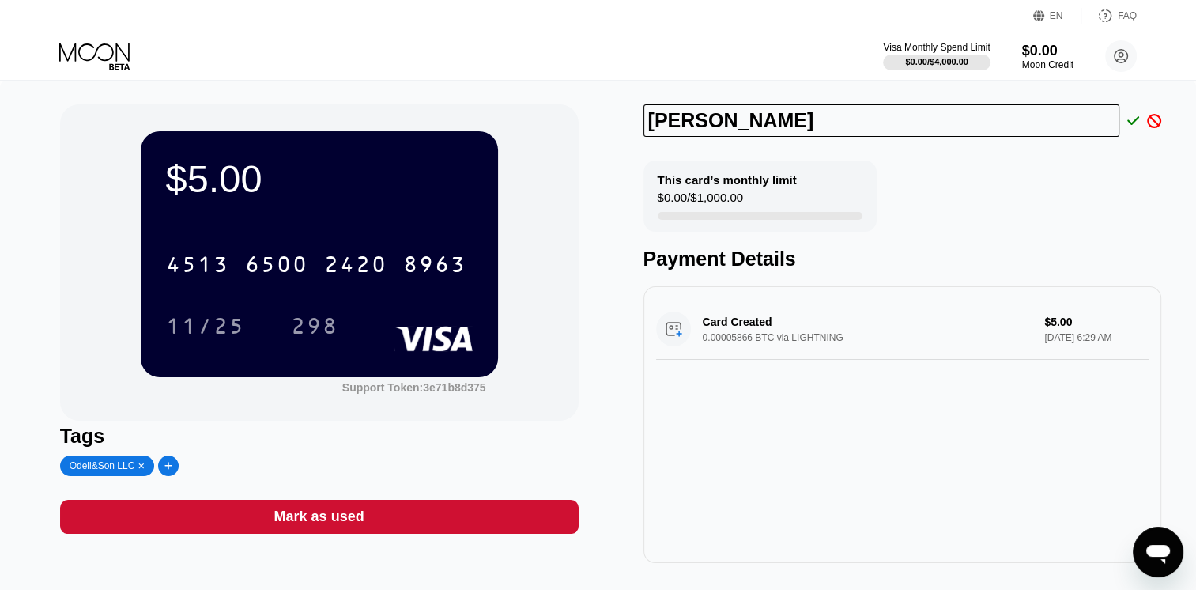
click at [1132, 123] on icon at bounding box center [1133, 120] width 13 height 9
click at [1122, 122] on div at bounding box center [1129, 121] width 21 height 14
click at [1137, 123] on icon at bounding box center [1133, 121] width 13 height 14
click at [1127, 126] on icon at bounding box center [1133, 121] width 13 height 14
click at [1129, 120] on icon at bounding box center [1133, 121] width 13 height 14
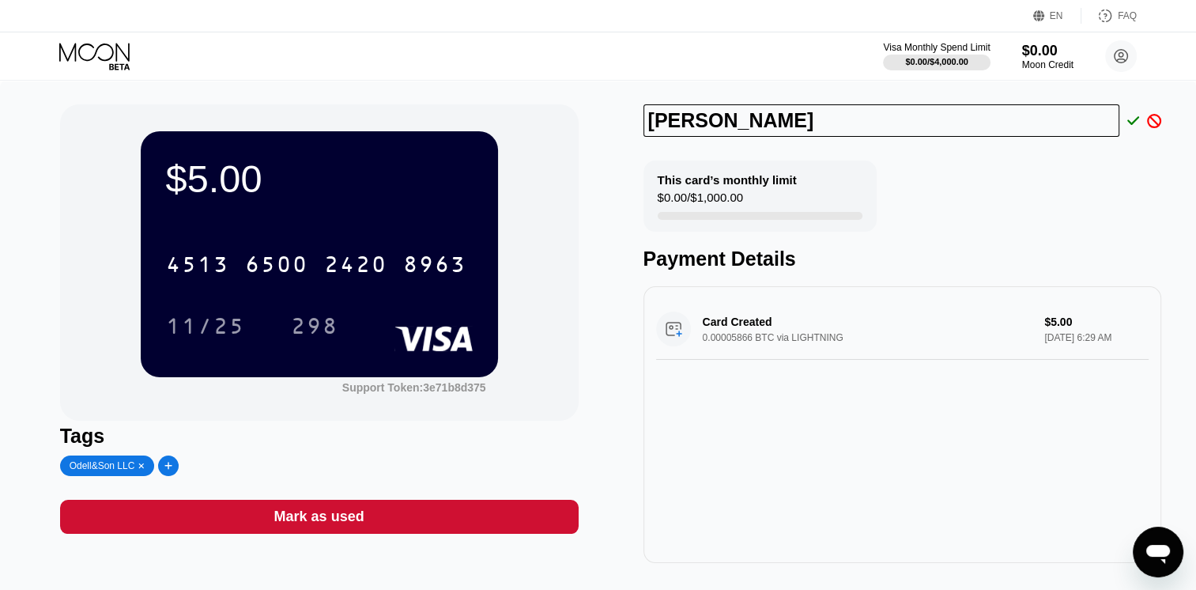
click at [1128, 123] on div "[PERSON_NAME]" at bounding box center [902, 120] width 518 height 32
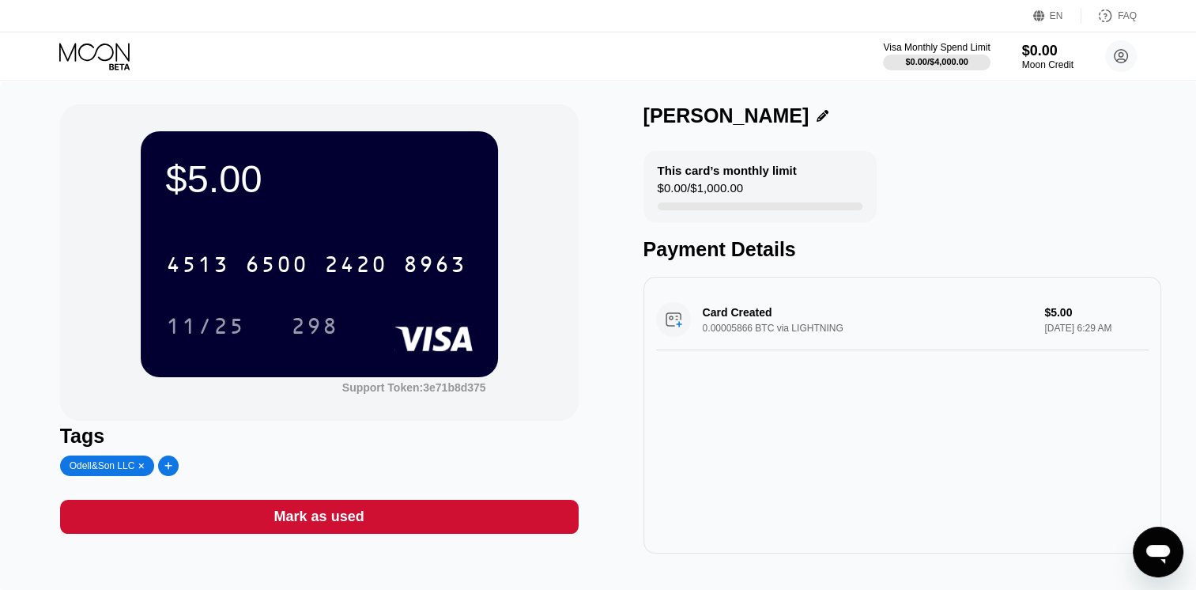
click at [1133, 122] on div "[PERSON_NAME]" at bounding box center [902, 115] width 518 height 23
click at [1116, 62] on circle at bounding box center [1121, 56] width 32 height 32
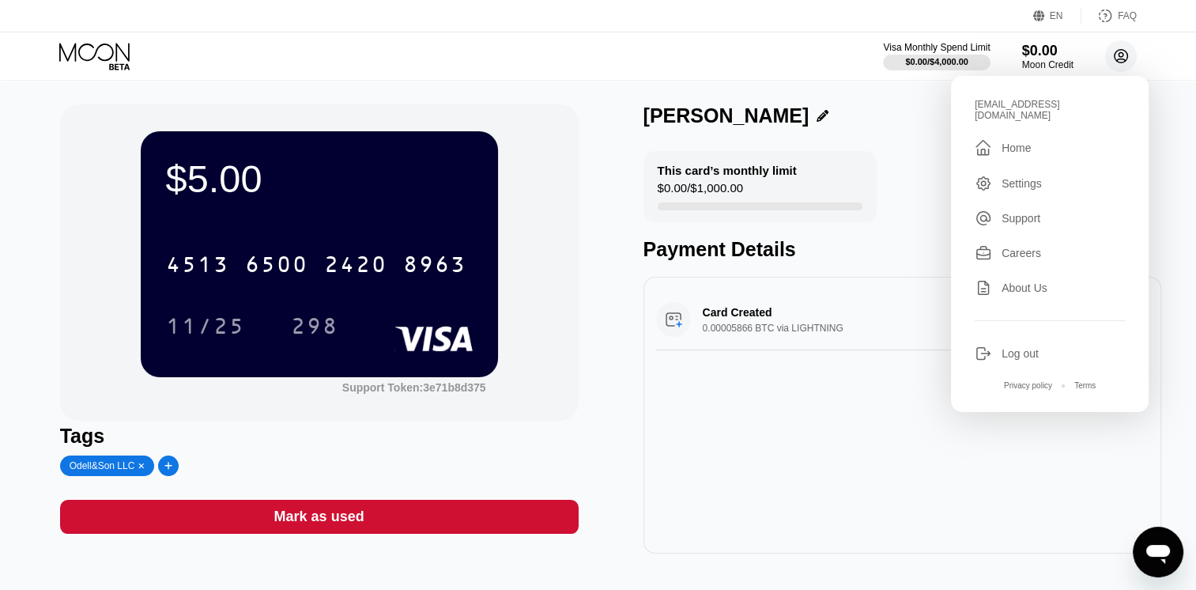
click at [1038, 138] on div " Home" at bounding box center [1049, 147] width 150 height 19
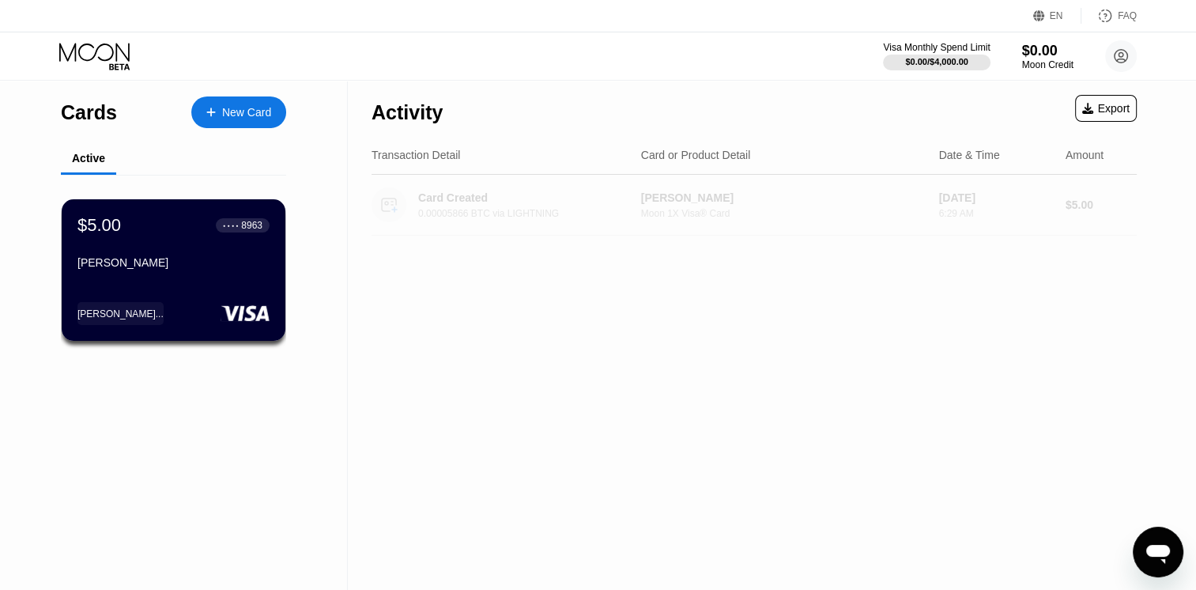
click at [390, 198] on circle at bounding box center [388, 204] width 35 height 35
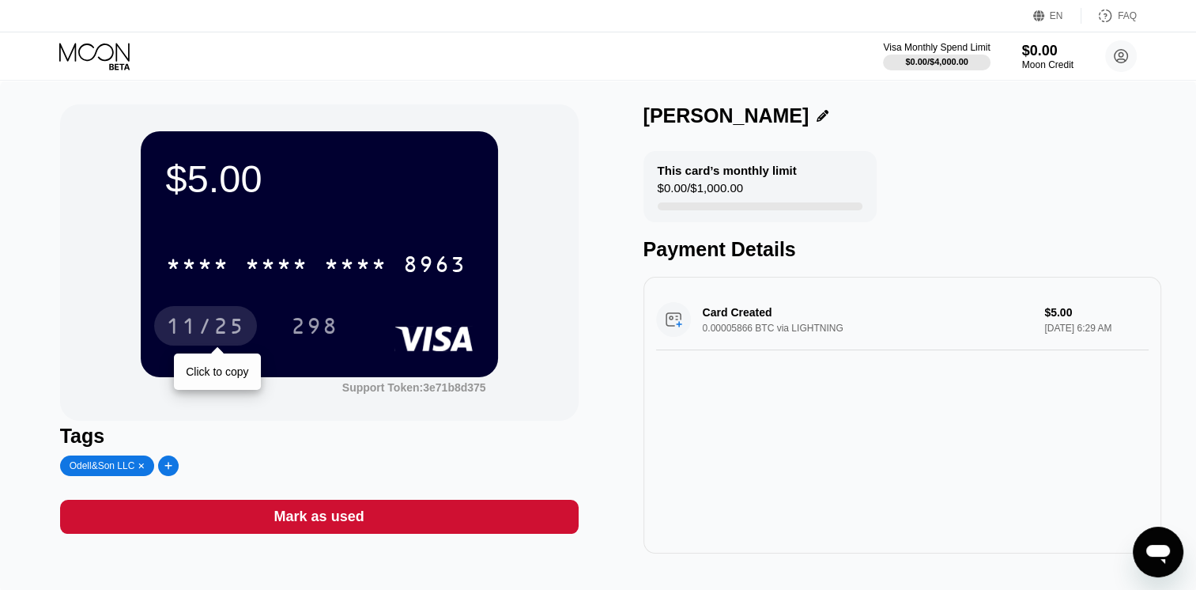
click at [1112, 51] on circle at bounding box center [1121, 56] width 32 height 32
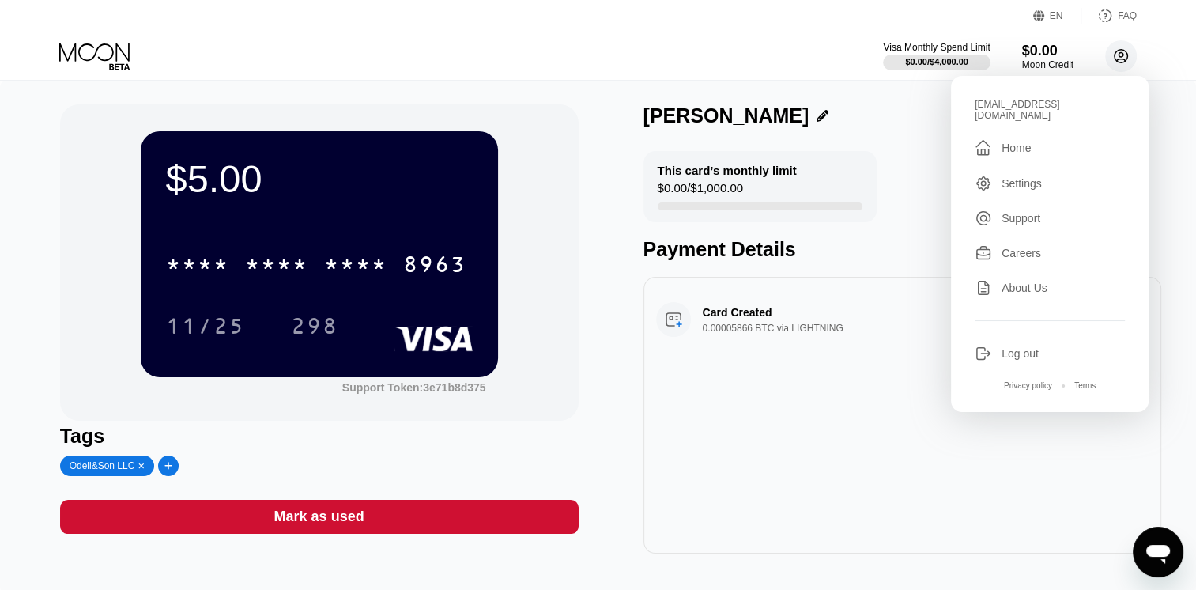
click at [983, 175] on icon at bounding box center [982, 183] width 17 height 17
